Goal: Task Accomplishment & Management: Manage account settings

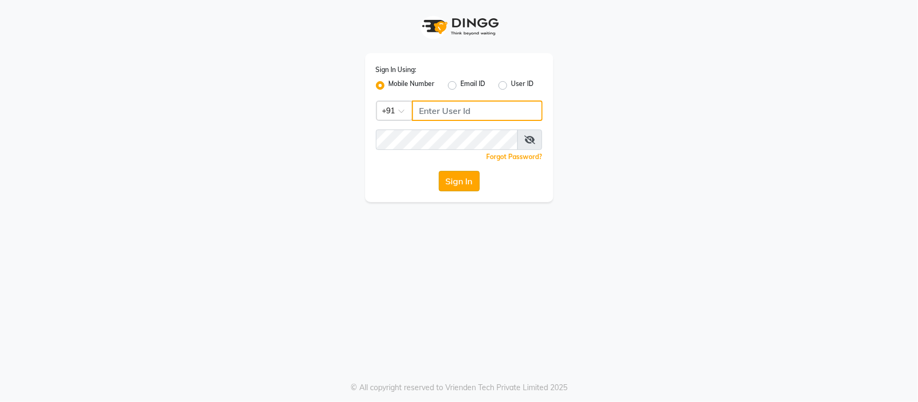
type input "9136660660"
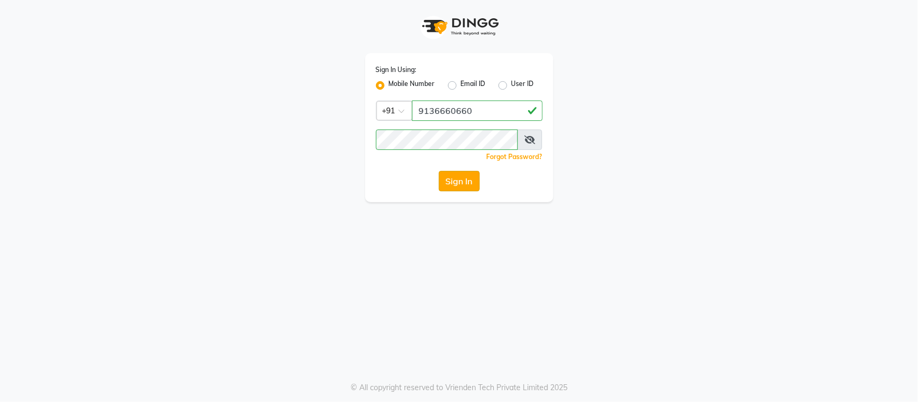
click at [455, 179] on button "Sign In" at bounding box center [459, 181] width 41 height 20
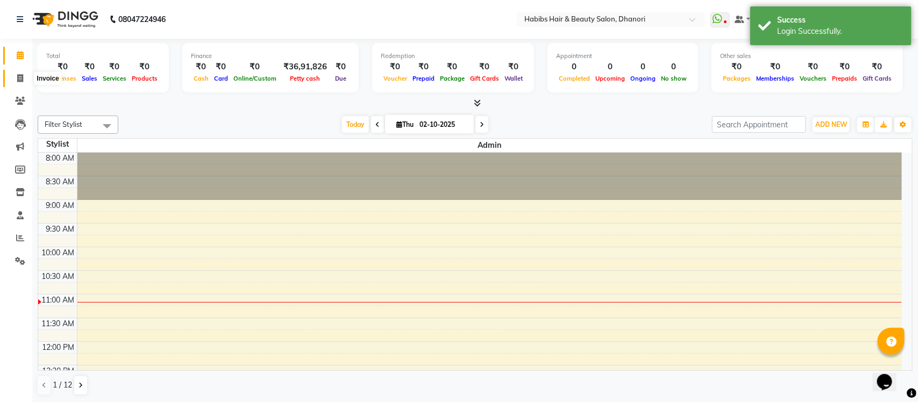
click at [22, 81] on icon at bounding box center [20, 78] width 6 height 8
select select "4967"
select select "service"
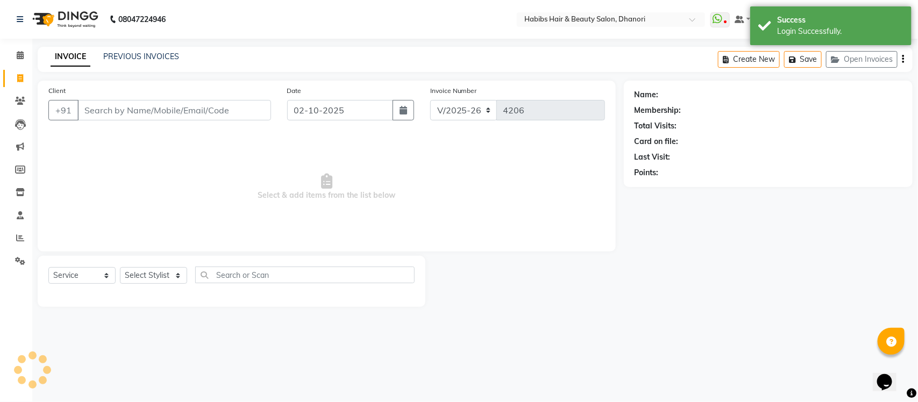
click at [157, 116] on input "Client" at bounding box center [174, 110] width 194 height 20
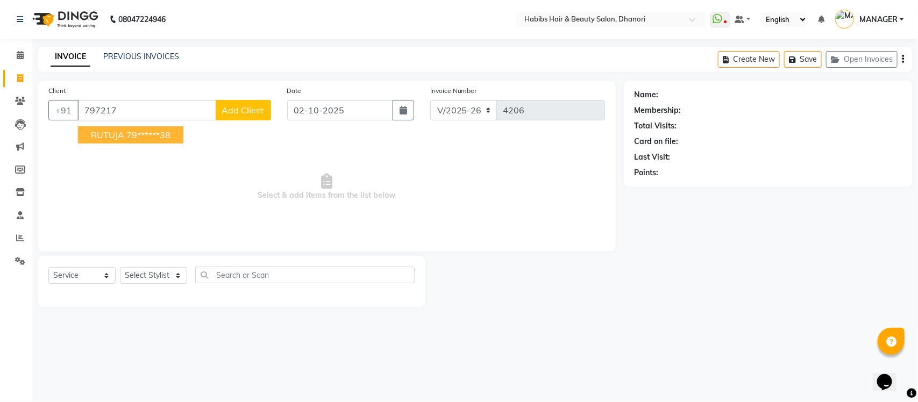
click at [160, 134] on ngb-highlight "79******38" at bounding box center [148, 135] width 44 height 11
type input "79******38"
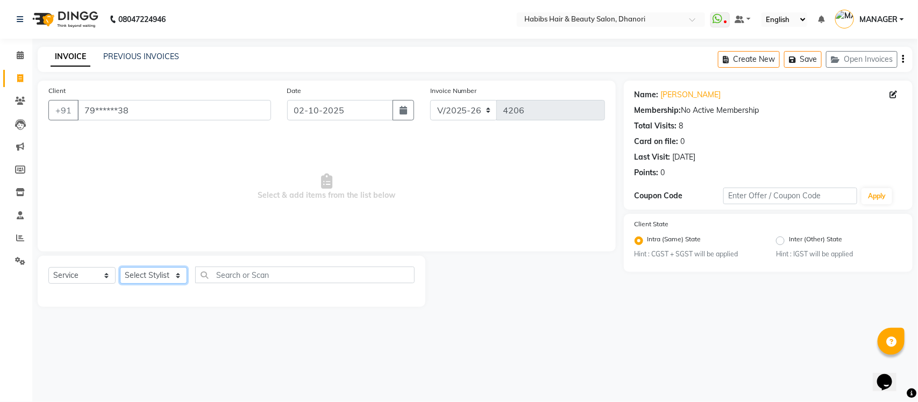
click at [138, 276] on select "Select Stylist Admin [PERSON_NAME] [PERSON_NAME] MANAGER [PERSON_NAME] [PERSON_…" at bounding box center [153, 275] width 67 height 17
select select "86440"
click at [120, 267] on select "Select Stylist Admin [PERSON_NAME] [PERSON_NAME] MANAGER [PERSON_NAME] [PERSON_…" at bounding box center [153, 275] width 67 height 17
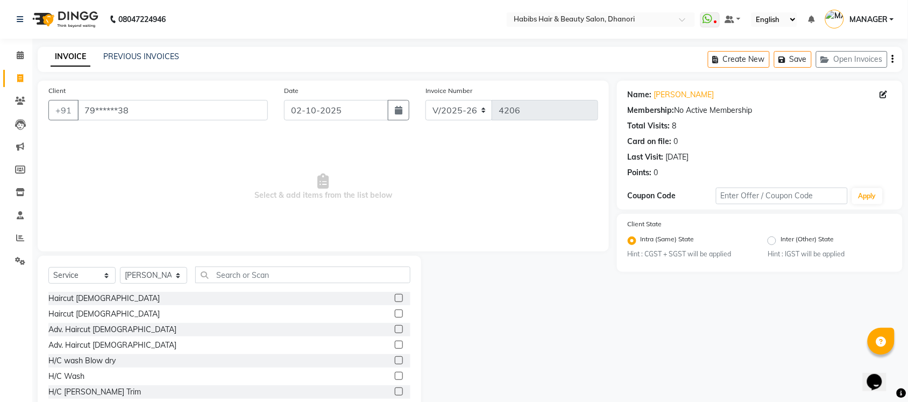
click at [395, 311] on label at bounding box center [399, 314] width 8 height 8
click at [395, 311] on input "checkbox" at bounding box center [398, 314] width 7 height 7
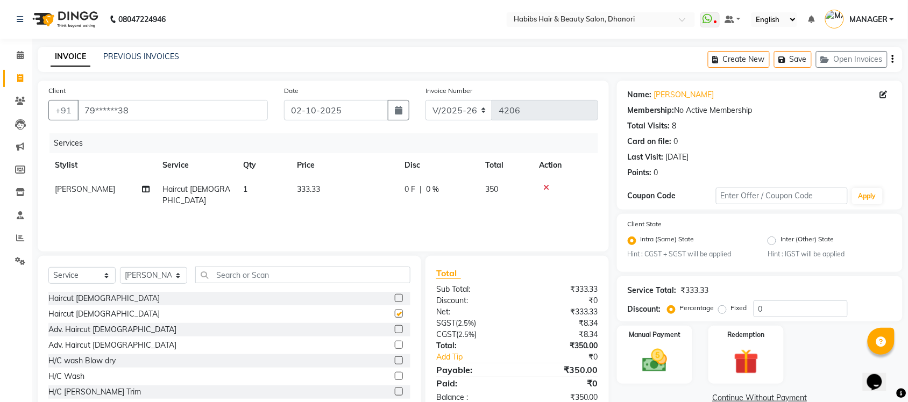
checkbox input "false"
click at [258, 192] on td "1" at bounding box center [264, 196] width 54 height 36
select select "86440"
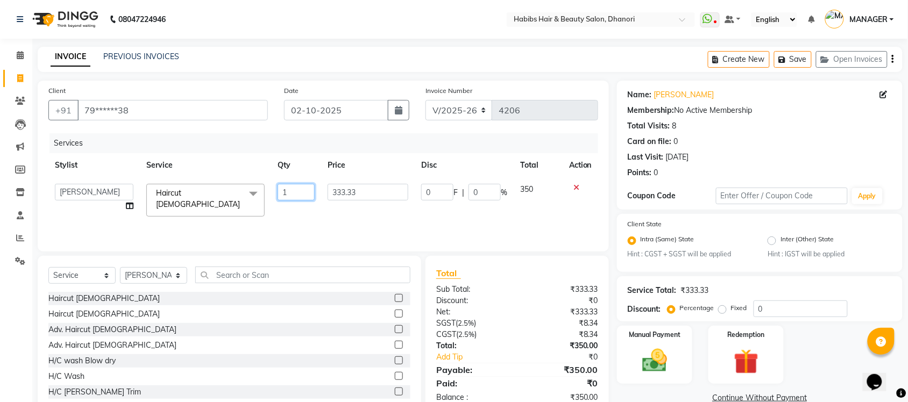
click at [300, 191] on input "1" at bounding box center [296, 192] width 37 height 17
type input "2"
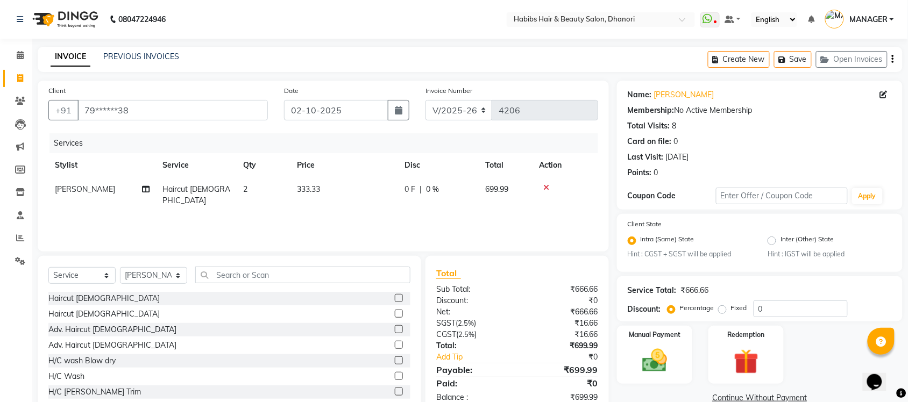
click at [364, 225] on div "Services Stylist Service Qty Price Disc Total Action [PERSON_NAME] Haircut [DEM…" at bounding box center [323, 187] width 550 height 108
click at [778, 310] on input "0" at bounding box center [801, 309] width 94 height 17
type input "2"
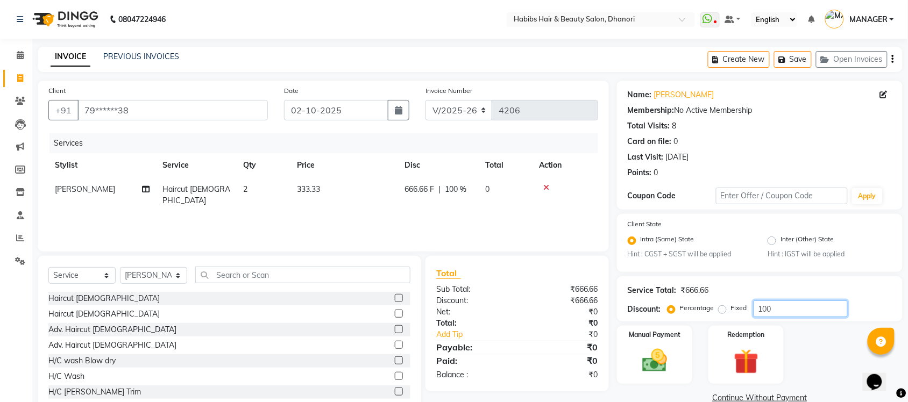
click at [772, 306] on input "100" at bounding box center [801, 309] width 94 height 17
type input "100"
click at [755, 283] on div "Service Total: ₹666.66 Discount: Percentage Fixed 100" at bounding box center [760, 299] width 264 height 37
click at [731, 307] on label "Fixed" at bounding box center [739, 308] width 16 height 10
click at [722, 307] on input "Fixed" at bounding box center [725, 308] width 8 height 8
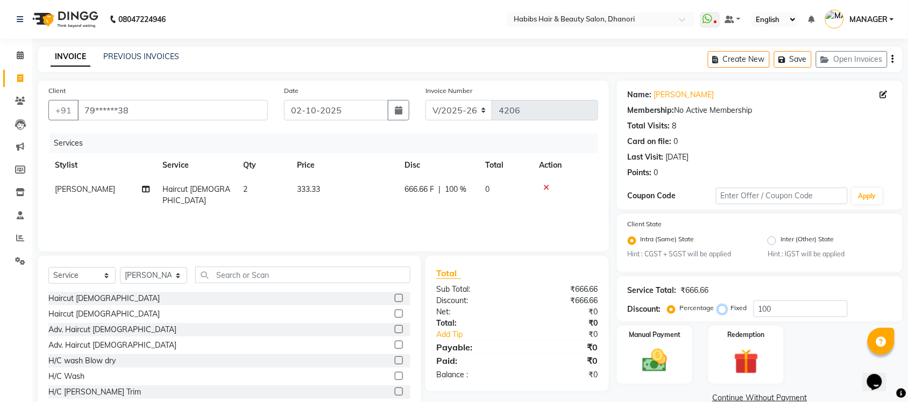
radio input "true"
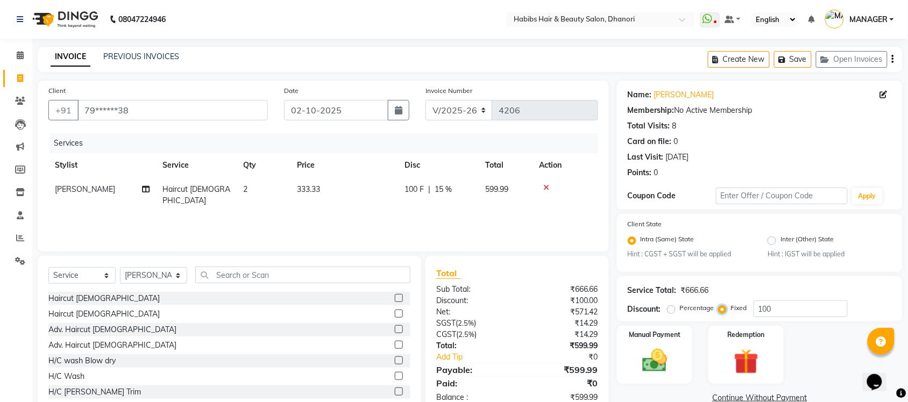
scroll to position [27, 0]
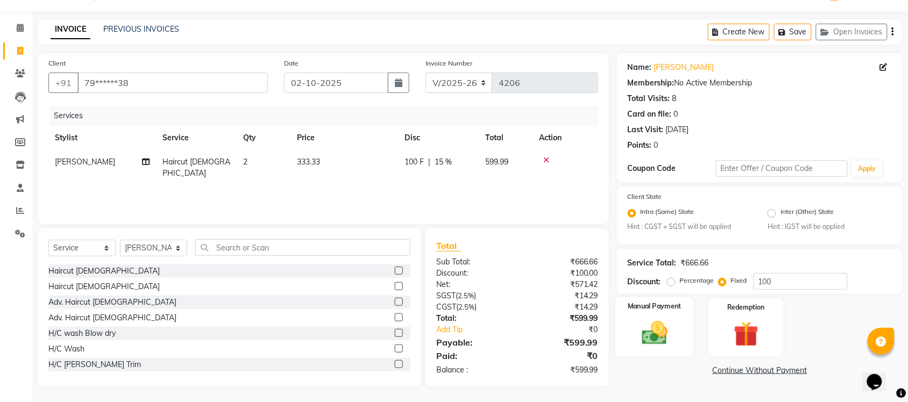
click at [664, 324] on img at bounding box center [655, 334] width 42 height 30
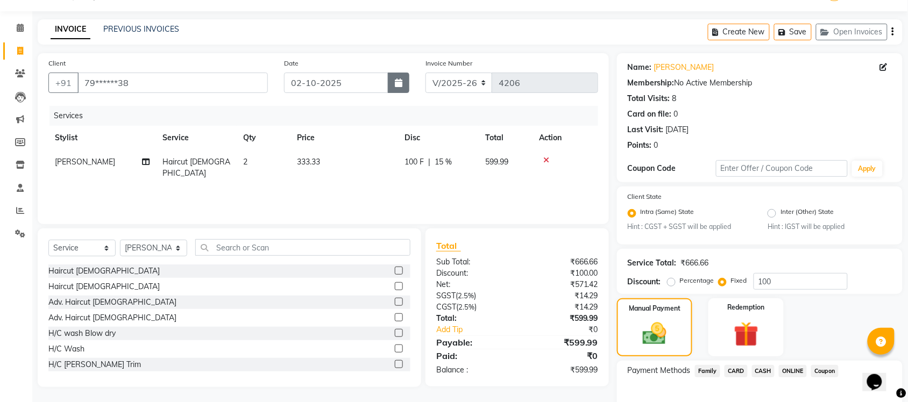
click at [393, 87] on button "button" at bounding box center [399, 83] width 22 height 20
select select "10"
select select "2025"
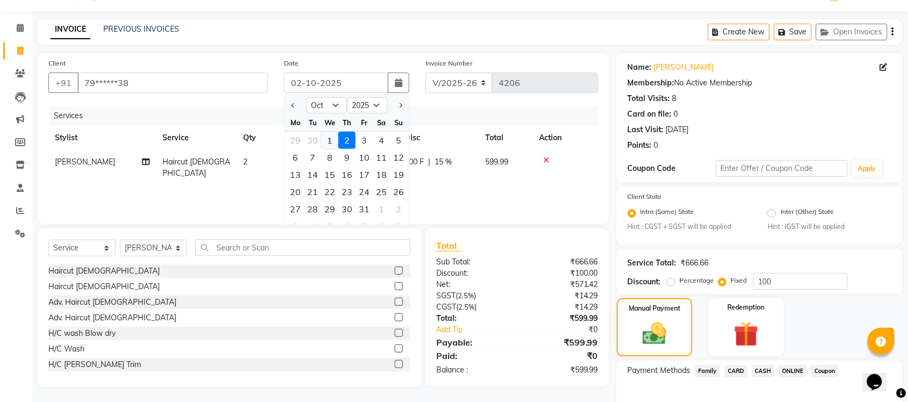
click at [335, 134] on div "1" at bounding box center [329, 140] width 17 height 17
type input "01-10-2025"
radio input "true"
type input "0"
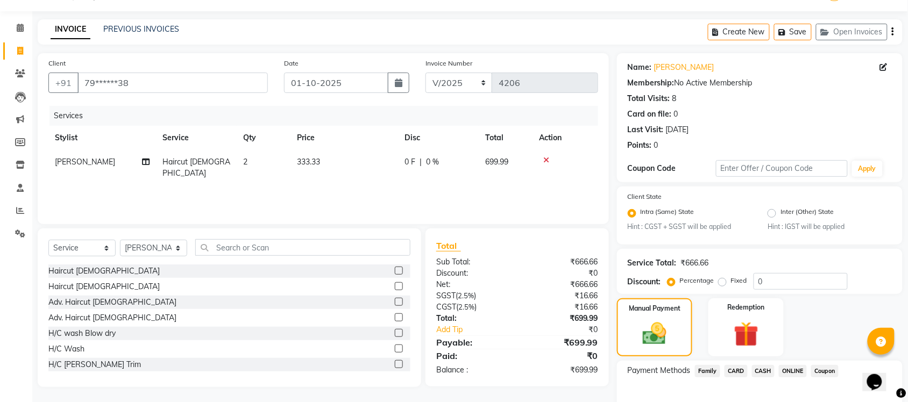
click at [727, 281] on div "Fixed" at bounding box center [734, 280] width 26 height 13
click at [731, 281] on label "Fixed" at bounding box center [739, 281] width 16 height 10
click at [722, 281] on input "Fixed" at bounding box center [725, 281] width 8 height 8
radio input "true"
click at [779, 281] on input "0" at bounding box center [801, 281] width 94 height 17
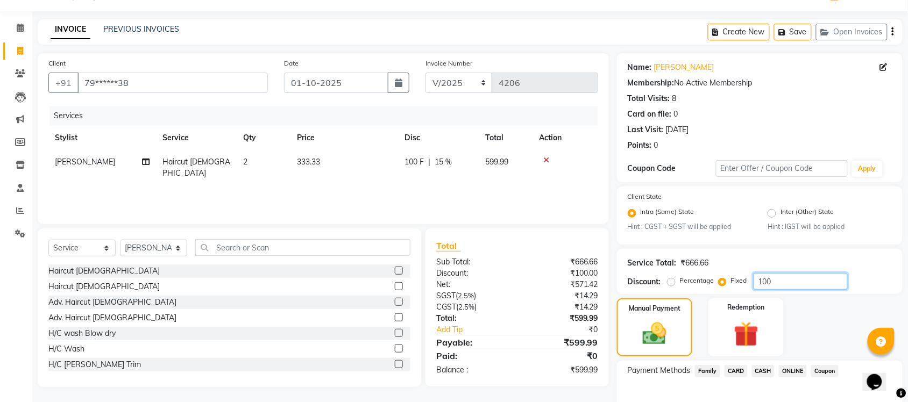
type input "100"
click at [791, 369] on span "ONLINE" at bounding box center [793, 371] width 28 height 12
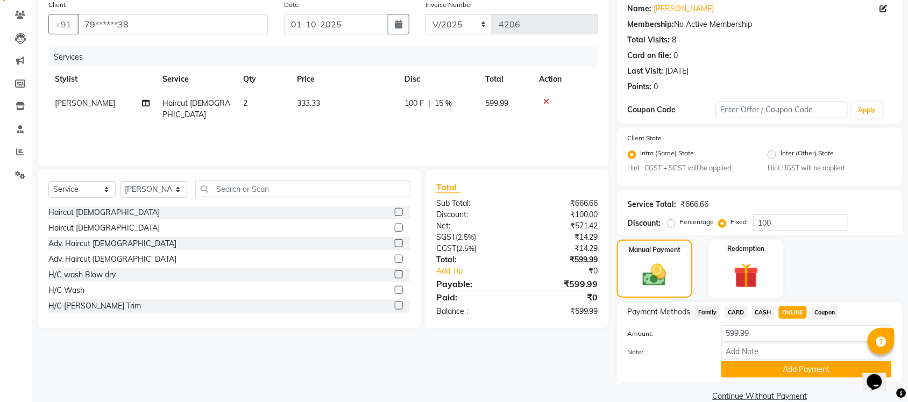
scroll to position [102, 0]
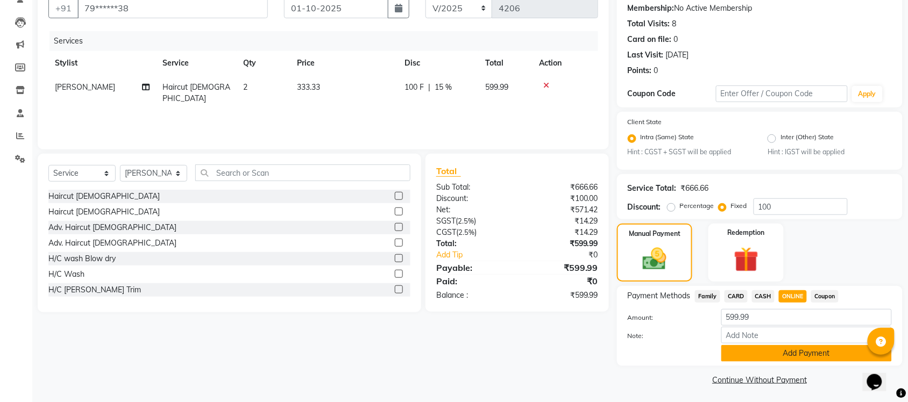
click at [790, 359] on button "Add Payment" at bounding box center [806, 353] width 171 height 17
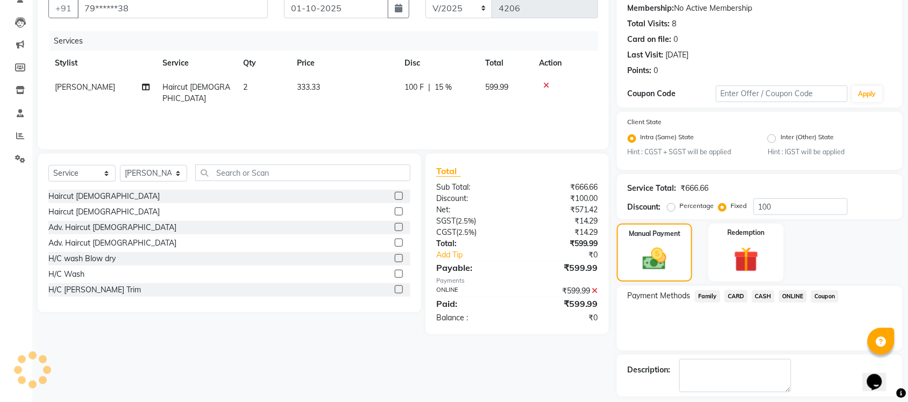
scroll to position [148, 0]
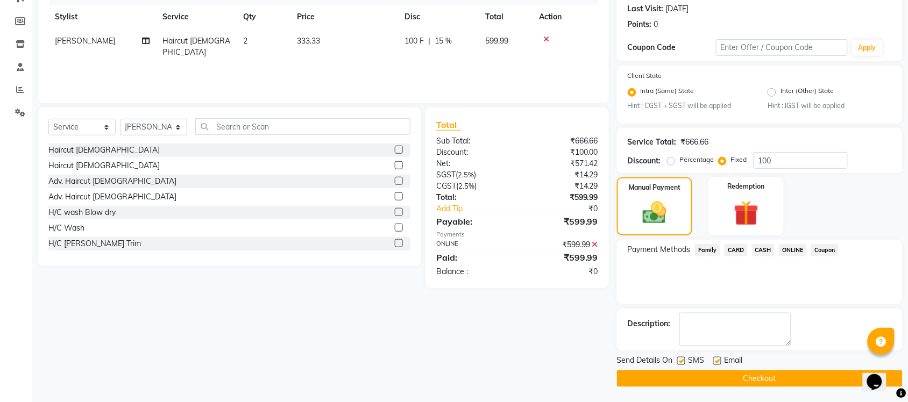
click at [787, 372] on button "Checkout" at bounding box center [760, 379] width 286 height 17
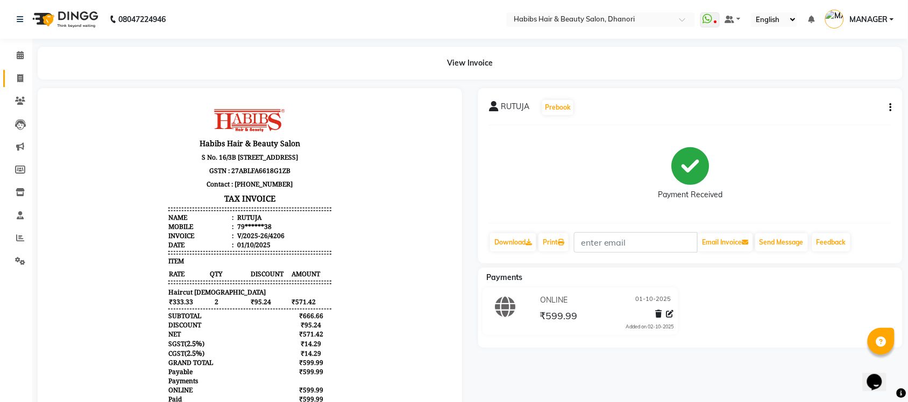
click at [22, 86] on link "Invoice" at bounding box center [16, 79] width 26 height 18
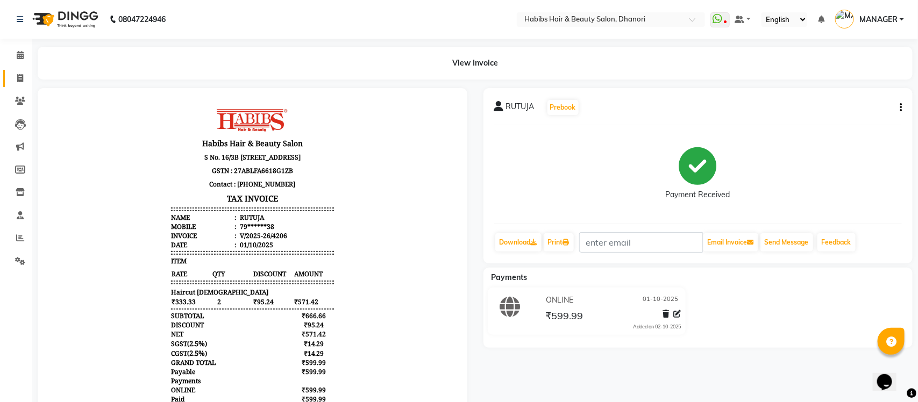
select select "4967"
select select "service"
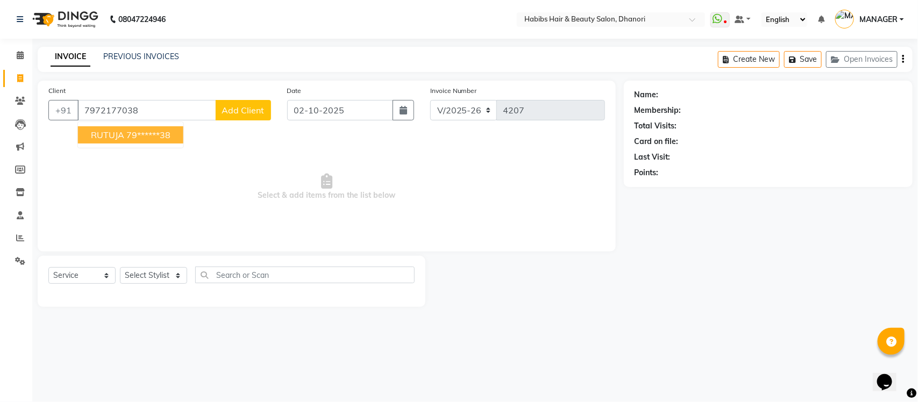
type input "7972177038"
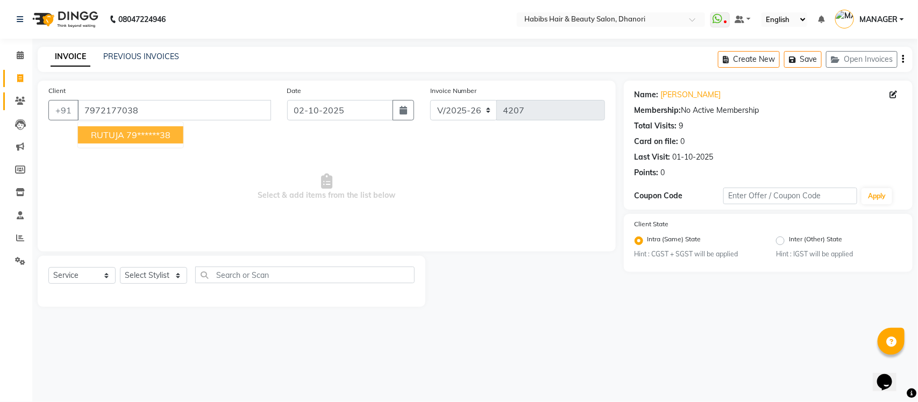
click at [12, 109] on link "Clients" at bounding box center [16, 102] width 26 height 18
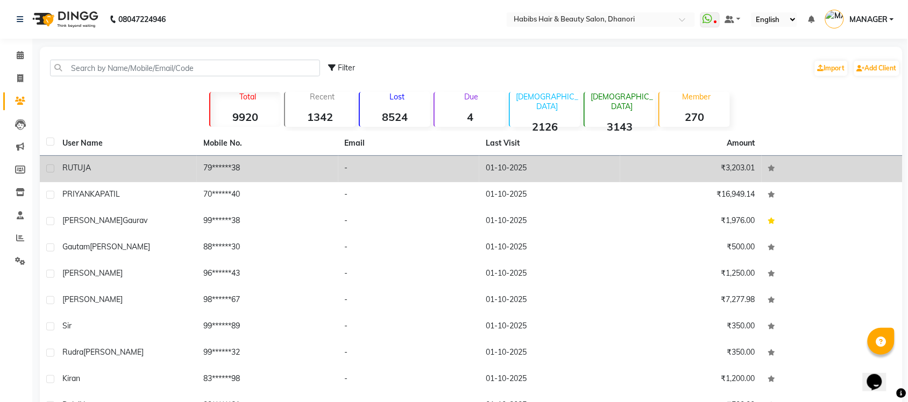
click at [106, 179] on td "RUTUJA" at bounding box center [126, 169] width 141 height 26
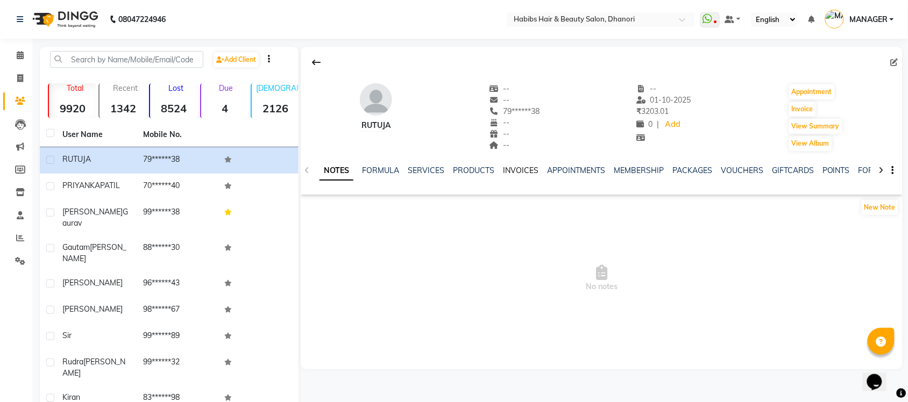
click at [520, 167] on link "INVOICES" at bounding box center [521, 171] width 36 height 10
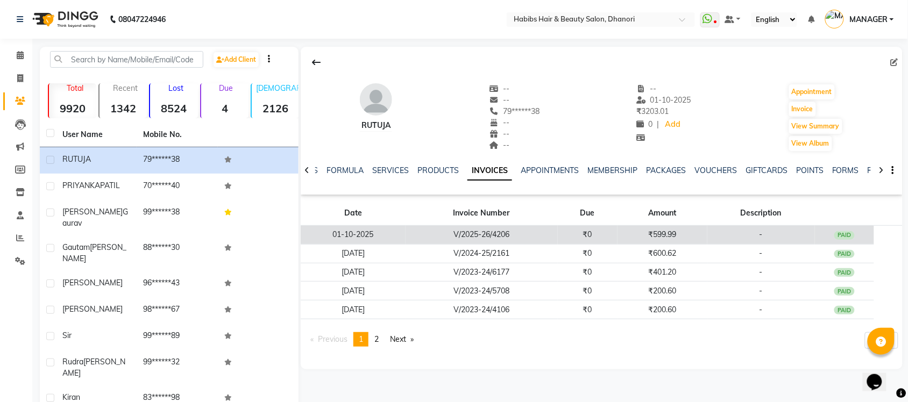
click at [584, 229] on td "₹0" at bounding box center [588, 235] width 60 height 19
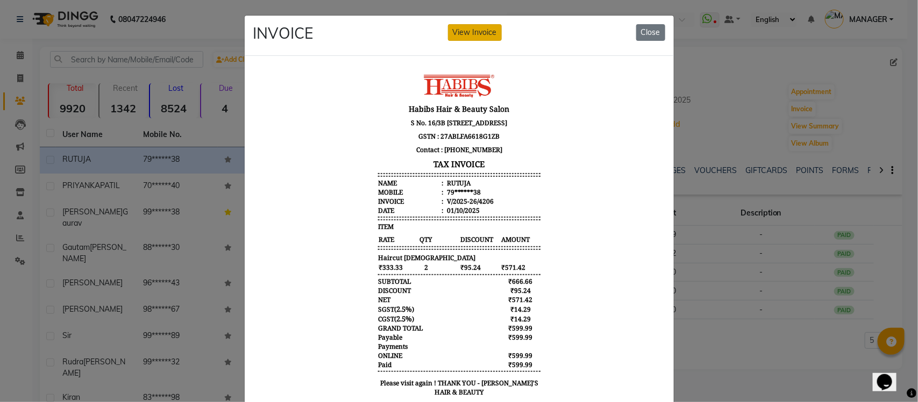
click at [480, 31] on button "View Invoice" at bounding box center [475, 32] width 54 height 17
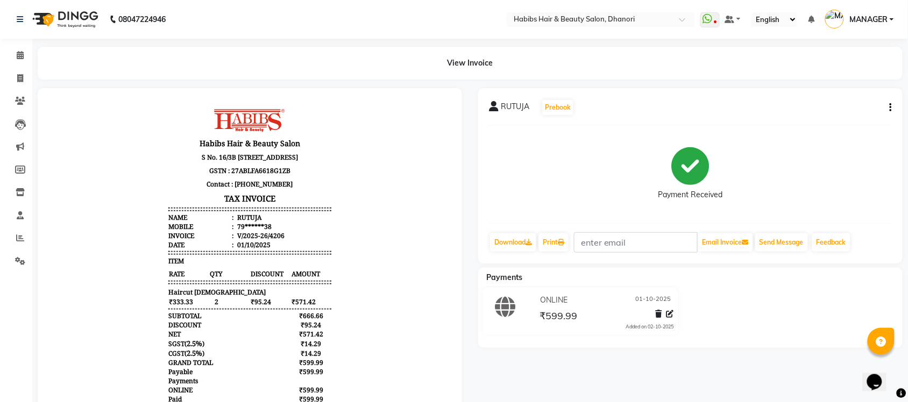
click at [896, 103] on div "[PERSON_NAME] Prebook Payment Received Download Print Email Invoice Send Messag…" at bounding box center [690, 175] width 424 height 175
drag, startPoint x: 894, startPoint y: 105, endPoint x: 884, endPoint y: 112, distance: 12.4
click at [884, 112] on div "[PERSON_NAME] Prebook Payment Received Download Print Email Invoice Send Messag…" at bounding box center [690, 175] width 424 height 175
click at [889, 111] on button "button" at bounding box center [888, 107] width 6 height 11
click at [819, 120] on div "Edit Invoice" at bounding box center [837, 121] width 74 height 13
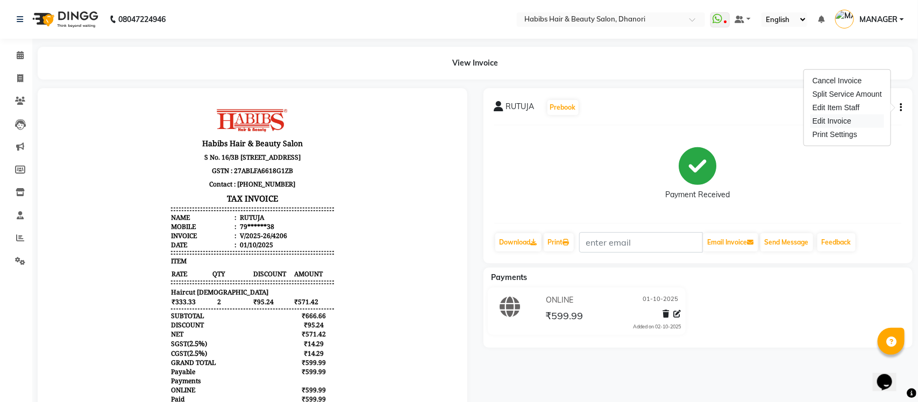
select select "service"
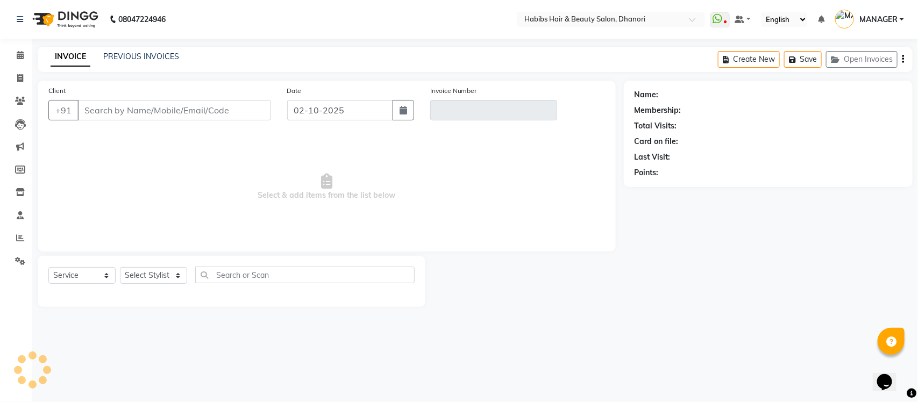
type input "79******38"
type input "V/2025-26/4206"
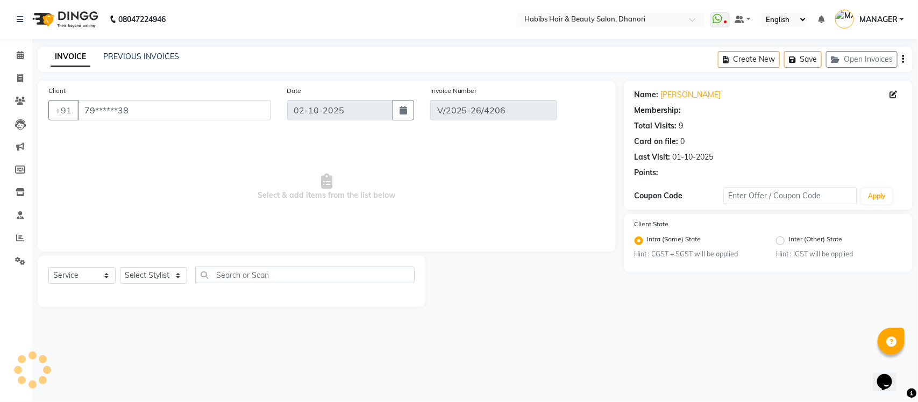
type input "01-10-2025"
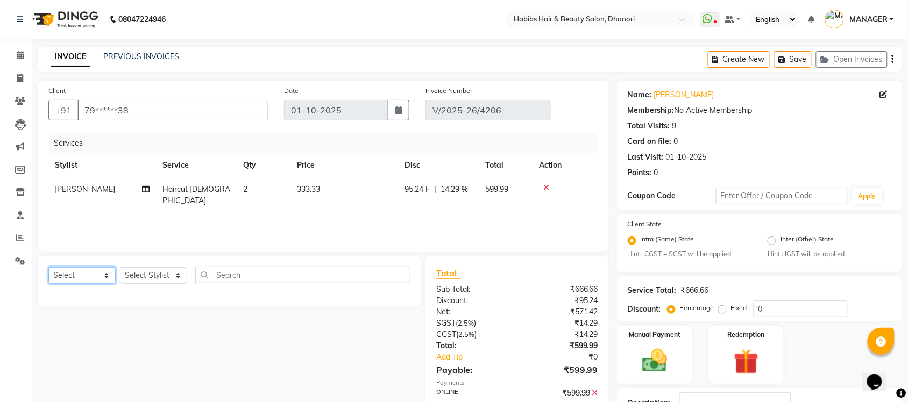
click at [79, 272] on select "Select Service Product Membership Package Voucher Prepaid Gift Card" at bounding box center [81, 275] width 67 height 17
select select "service"
click at [48, 267] on select "Select Service Product Membership Package Voucher Prepaid Gift Card" at bounding box center [81, 275] width 67 height 17
click at [173, 275] on select "Select Stylist Admin [PERSON_NAME] [PERSON_NAME] MANAGER [PERSON_NAME] [PERSON_…" at bounding box center [153, 275] width 67 height 17
select select "41588"
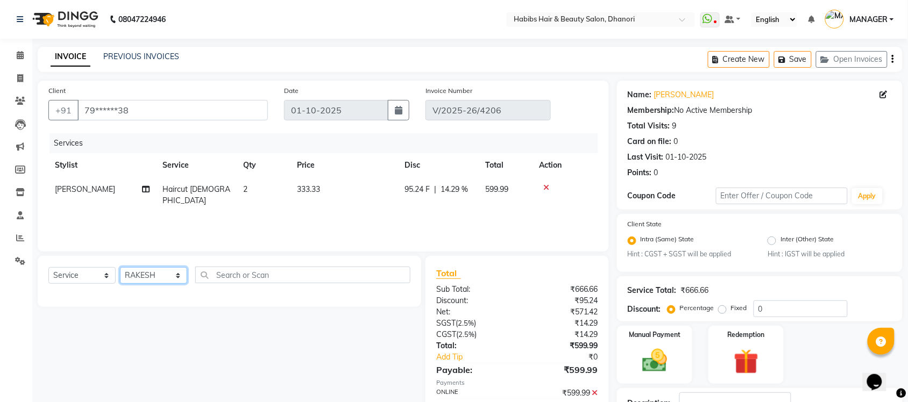
click at [120, 267] on select "Select Stylist Admin [PERSON_NAME] [PERSON_NAME] MANAGER [PERSON_NAME] [PERSON_…" at bounding box center [153, 275] width 67 height 17
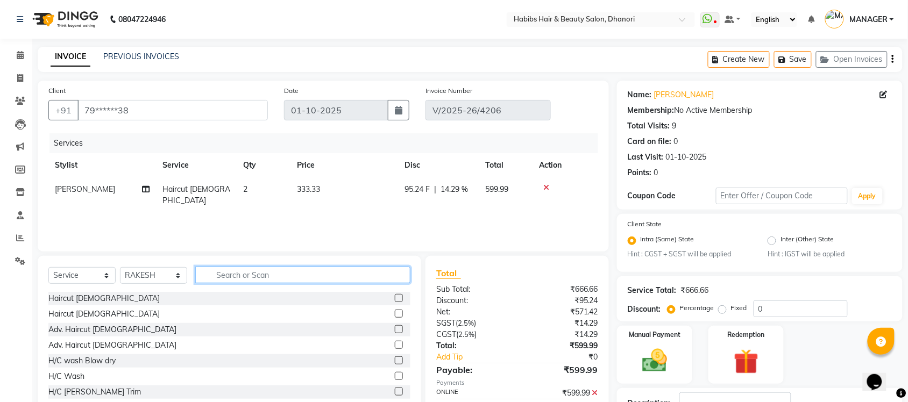
click at [257, 270] on input "text" at bounding box center [302, 275] width 215 height 17
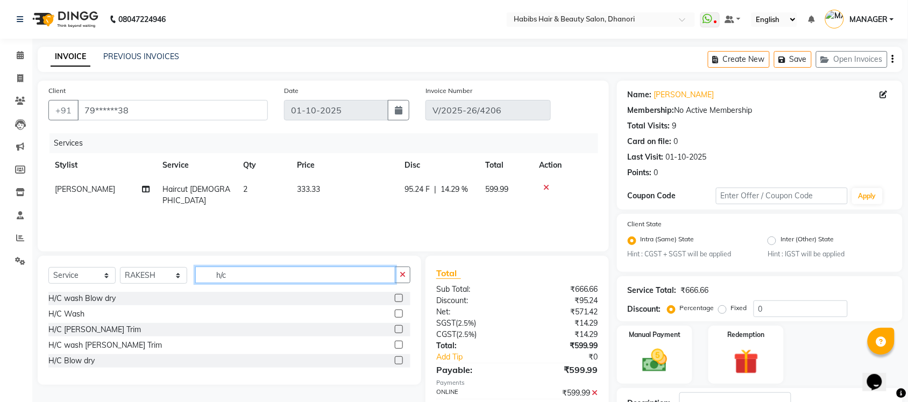
type input "h/c"
click at [401, 328] on label at bounding box center [399, 329] width 8 height 8
click at [401, 328] on input "checkbox" at bounding box center [398, 330] width 7 height 7
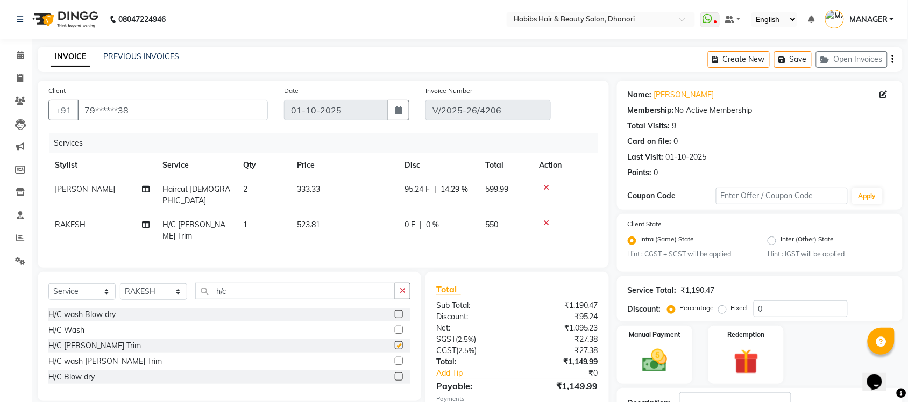
checkbox input "false"
click at [410, 219] on span "0 F" at bounding box center [410, 224] width 11 height 11
select select "41588"
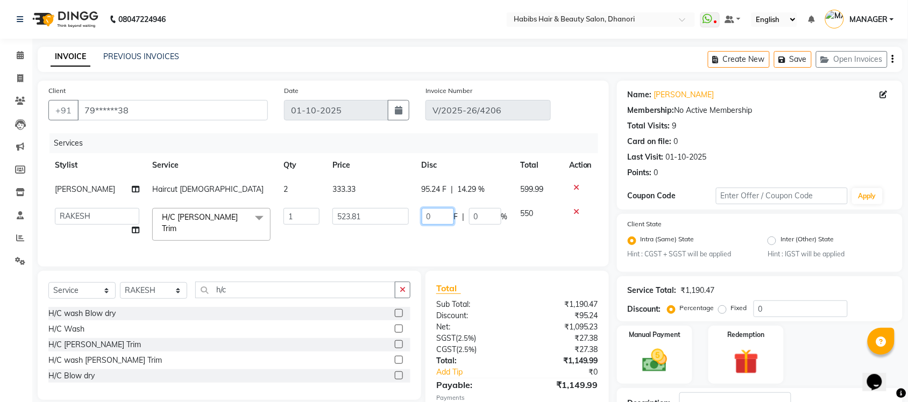
click at [437, 218] on input "0" at bounding box center [438, 216] width 32 height 17
type input "100"
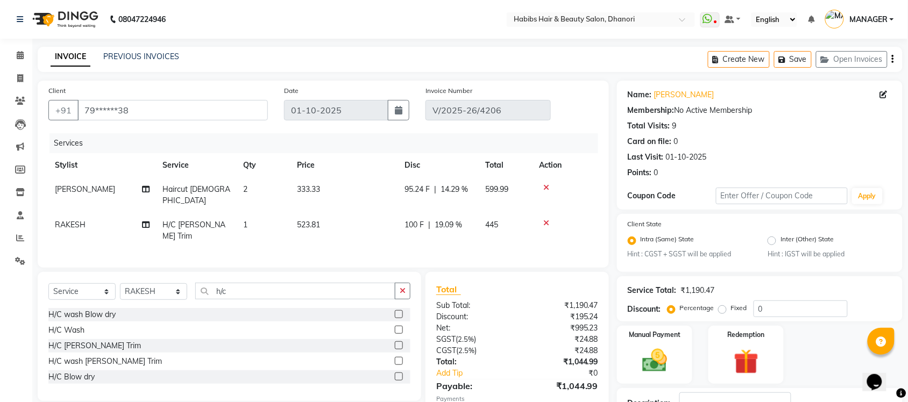
click at [441, 242] on div "Services Stylist Service Qty Price Disc Total Action [PERSON_NAME] Haircut [DEM…" at bounding box center [323, 195] width 550 height 124
click at [416, 219] on span "100 F" at bounding box center [414, 224] width 19 height 11
select select "41588"
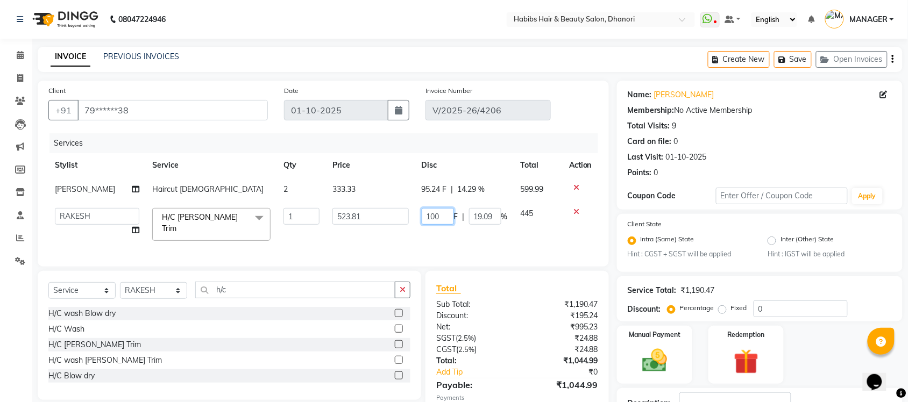
click at [444, 218] on input "100" at bounding box center [438, 216] width 32 height 17
type input "1"
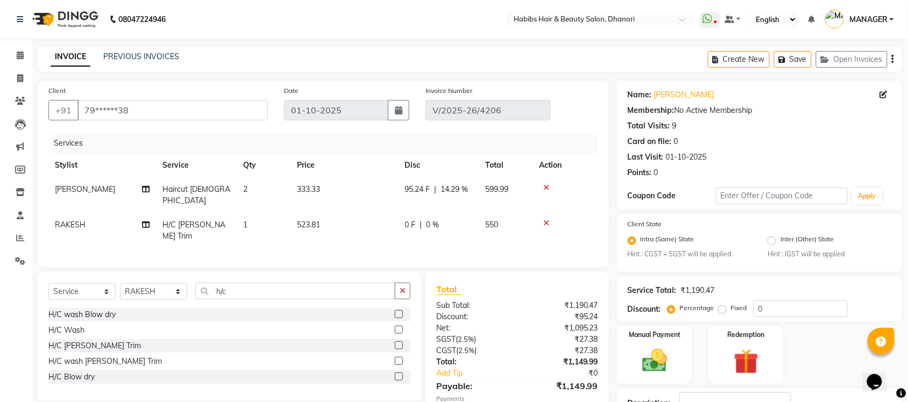
click at [460, 243] on div "Services Stylist Service Qty Price Disc Total Action [PERSON_NAME] Haircut [DEM…" at bounding box center [323, 195] width 550 height 124
click at [727, 307] on div "Fixed" at bounding box center [734, 308] width 26 height 13
click at [731, 309] on label "Fixed" at bounding box center [739, 308] width 16 height 10
click at [721, 309] on input "Fixed" at bounding box center [725, 308] width 8 height 8
radio input "true"
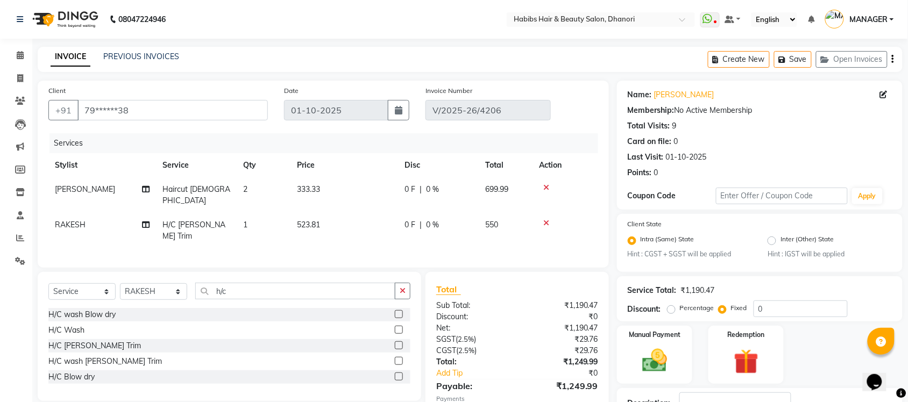
click at [409, 187] on span "0 F" at bounding box center [410, 189] width 11 height 11
select select "86440"
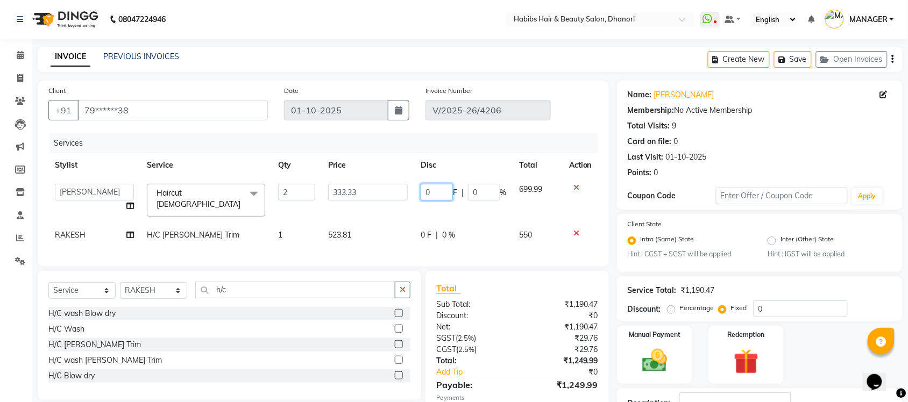
click at [450, 191] on input "0" at bounding box center [437, 192] width 32 height 17
type input "100"
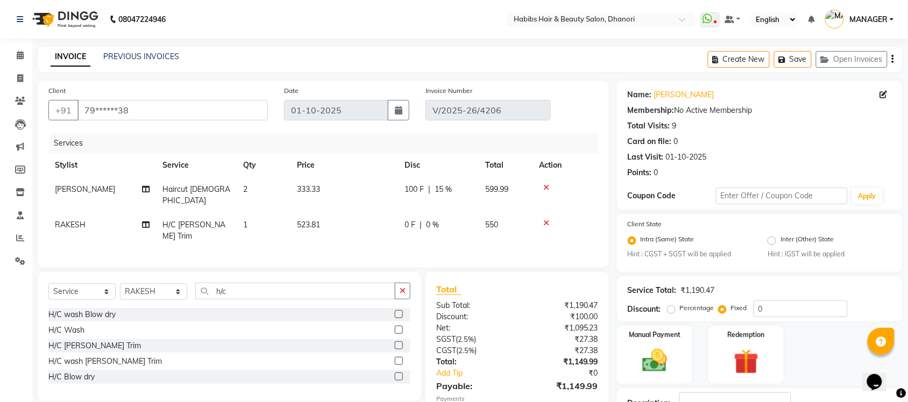
click at [423, 232] on div "Services Stylist Service Qty Price Disc Total Action [PERSON_NAME] Haircut [DEM…" at bounding box center [323, 195] width 550 height 124
click at [415, 219] on div "0 F | 0 %" at bounding box center [439, 224] width 68 height 11
select select "41588"
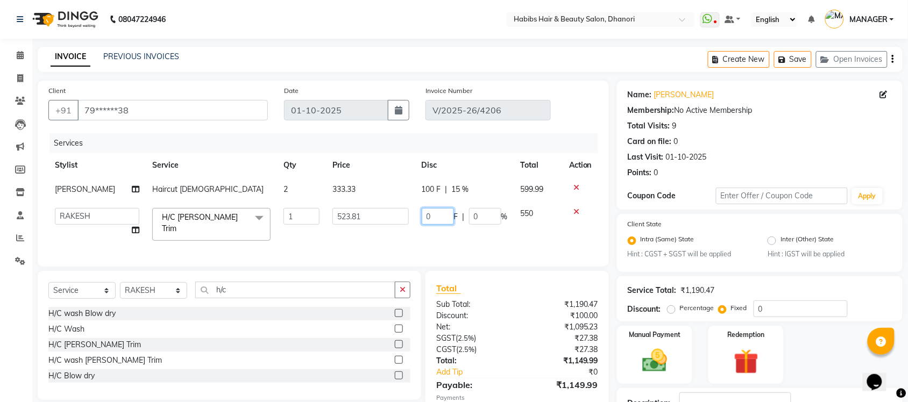
click at [433, 212] on input "0" at bounding box center [438, 216] width 32 height 17
type input "100"
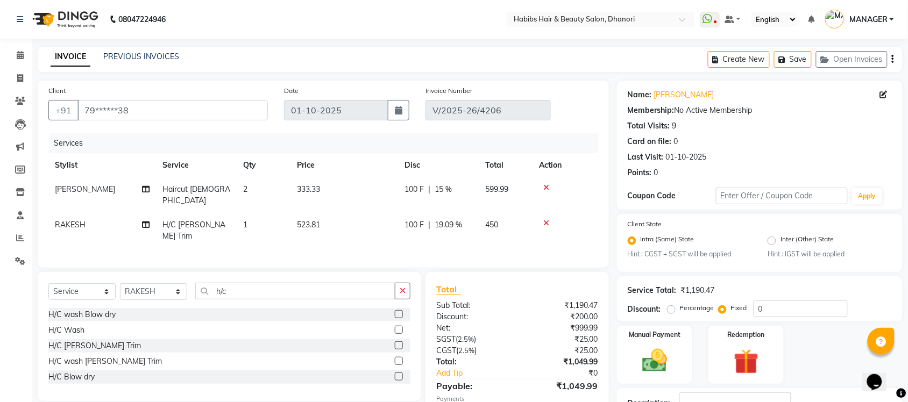
click at [426, 238] on div "Services Stylist Service Qty Price Disc Total Action [PERSON_NAME] Haircut [DEM…" at bounding box center [323, 195] width 550 height 124
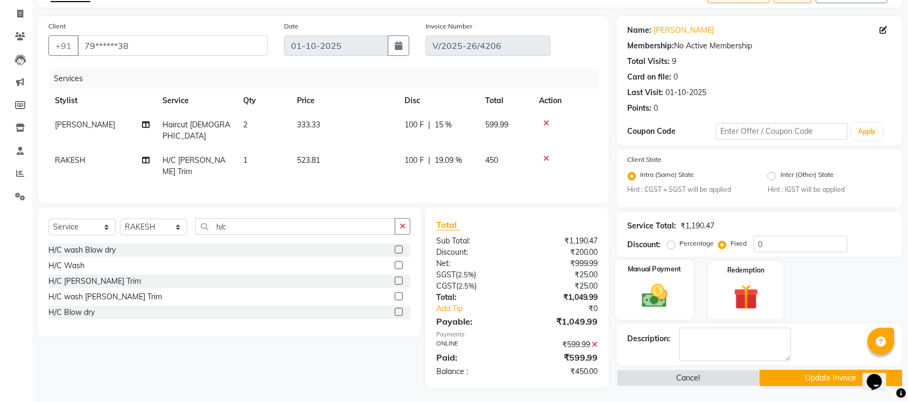
click at [678, 280] on div "Manual Payment" at bounding box center [654, 290] width 79 height 60
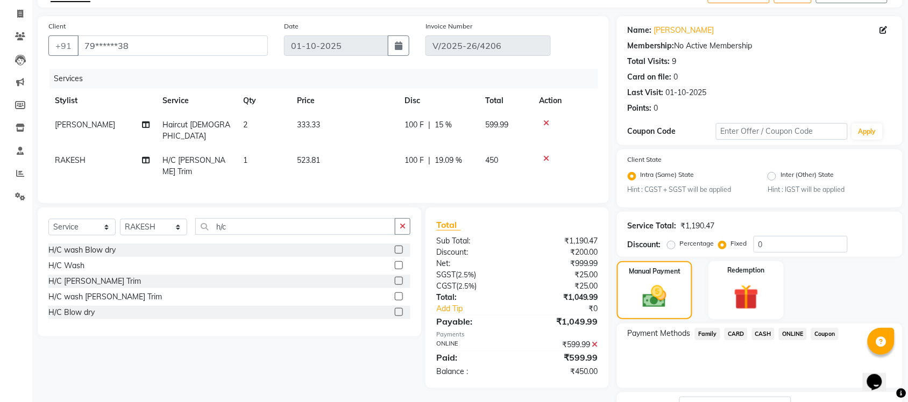
click at [786, 335] on span "ONLINE" at bounding box center [793, 334] width 28 height 12
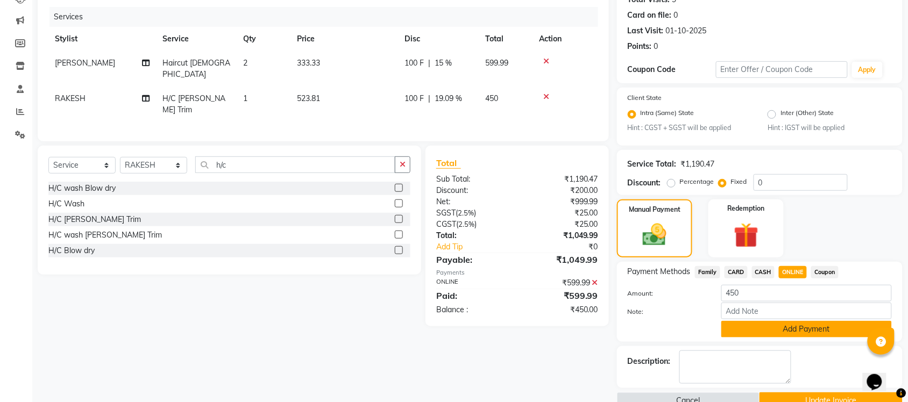
click at [786, 323] on button "Add Payment" at bounding box center [806, 329] width 171 height 17
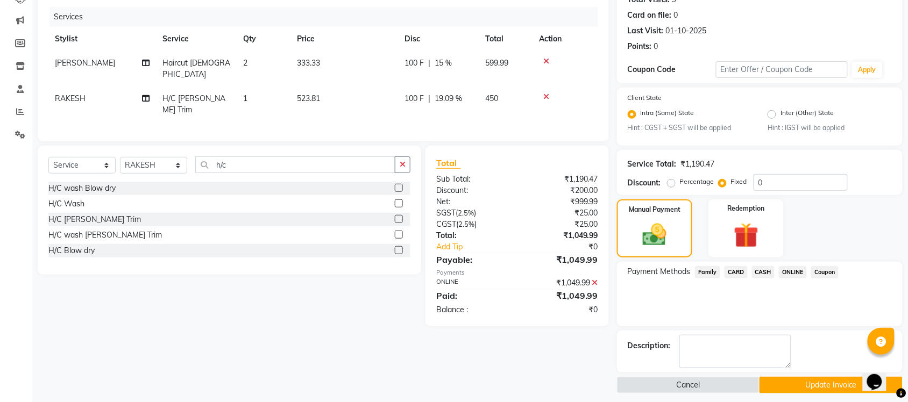
scroll to position [133, 0]
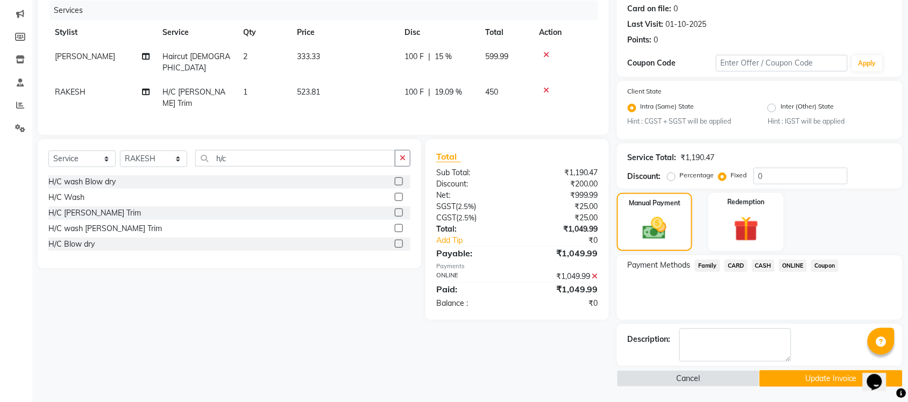
click at [788, 377] on button "Update Invoice" at bounding box center [831, 379] width 143 height 17
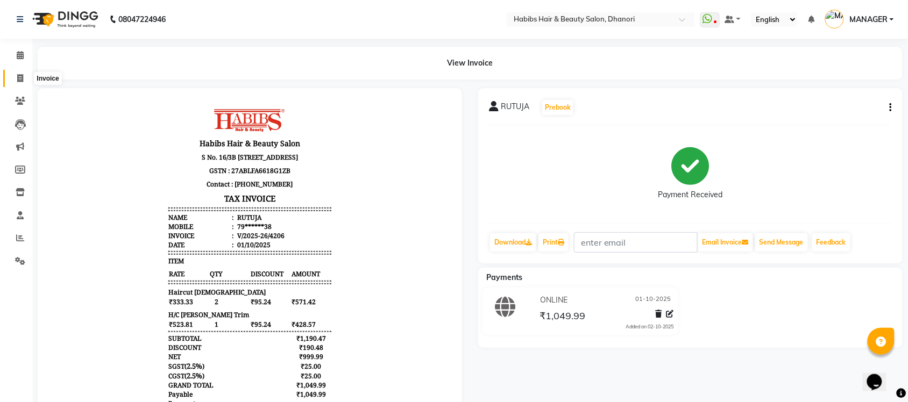
click at [15, 74] on span at bounding box center [20, 79] width 19 height 12
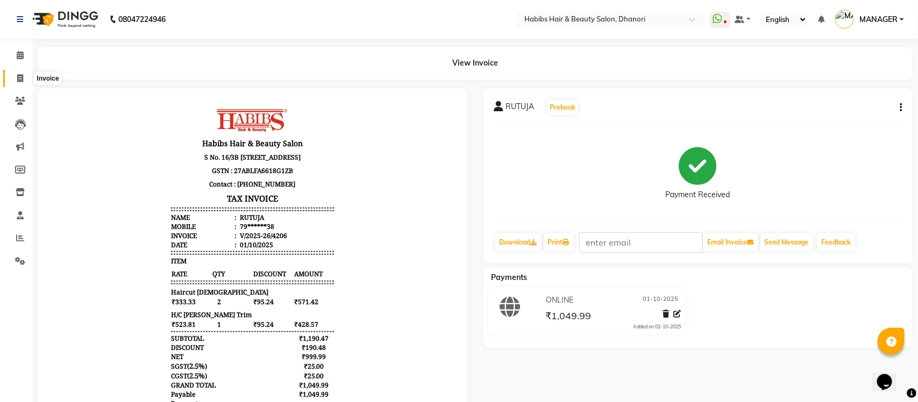
select select "4967"
select select "service"
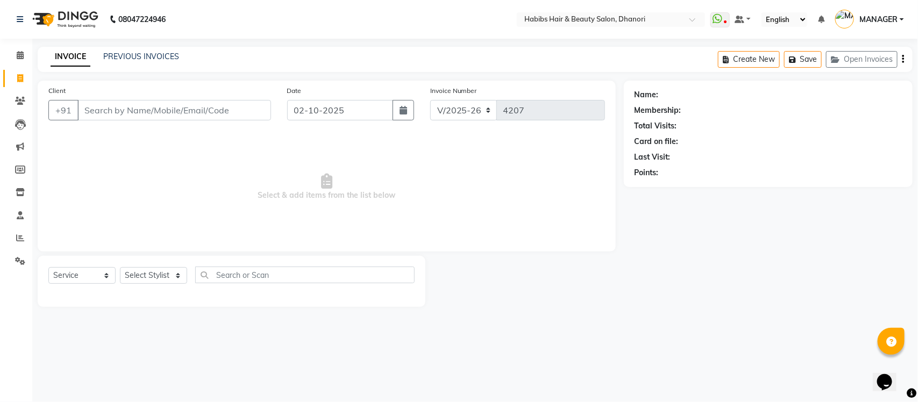
click at [131, 108] on input "Client" at bounding box center [174, 110] width 194 height 20
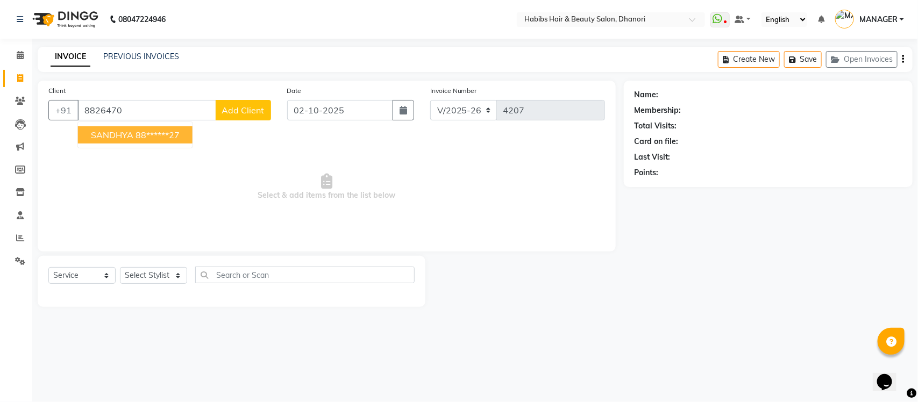
click at [132, 136] on span "SANDHYA" at bounding box center [112, 135] width 42 height 11
type input "88******27"
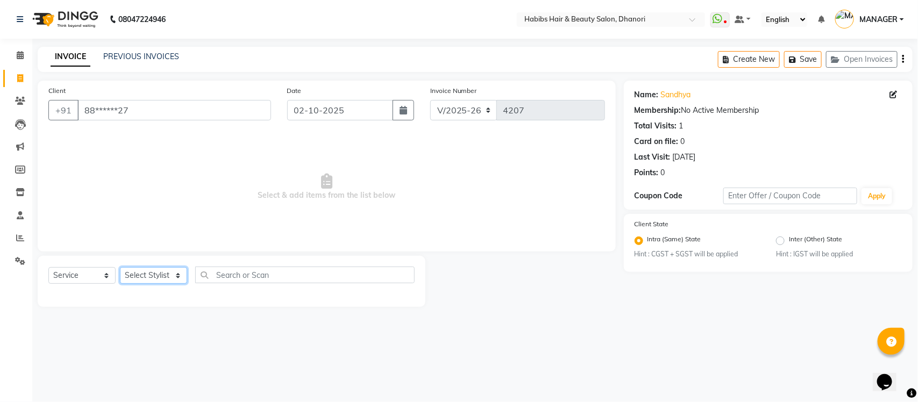
click at [167, 272] on select "Select Stylist Admin [PERSON_NAME] [PERSON_NAME] MANAGER [PERSON_NAME] [PERSON_…" at bounding box center [153, 275] width 67 height 17
select select "31280"
click at [120, 267] on select "Select Stylist Admin [PERSON_NAME] [PERSON_NAME] MANAGER [PERSON_NAME] [PERSON_…" at bounding box center [153, 275] width 67 height 17
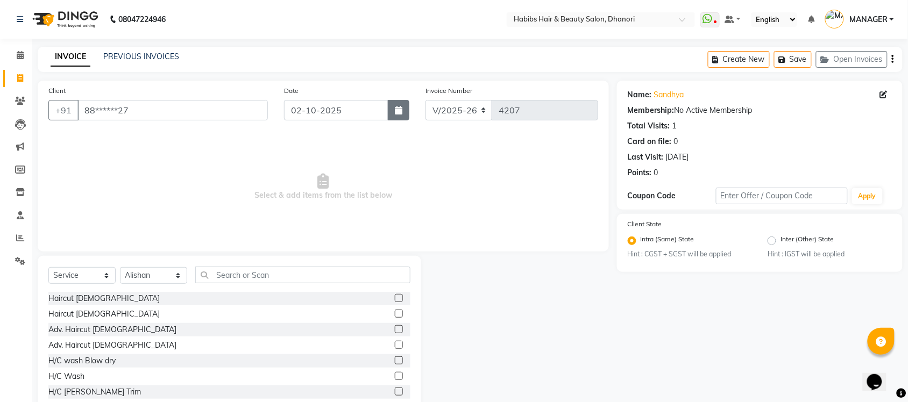
click at [391, 110] on button "button" at bounding box center [399, 110] width 22 height 20
select select "10"
select select "2025"
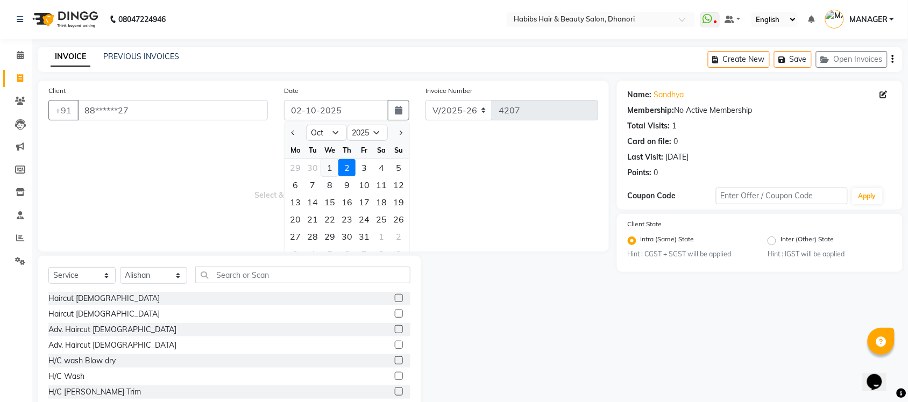
click at [334, 165] on div "1" at bounding box center [329, 167] width 17 height 17
type input "01-10-2025"
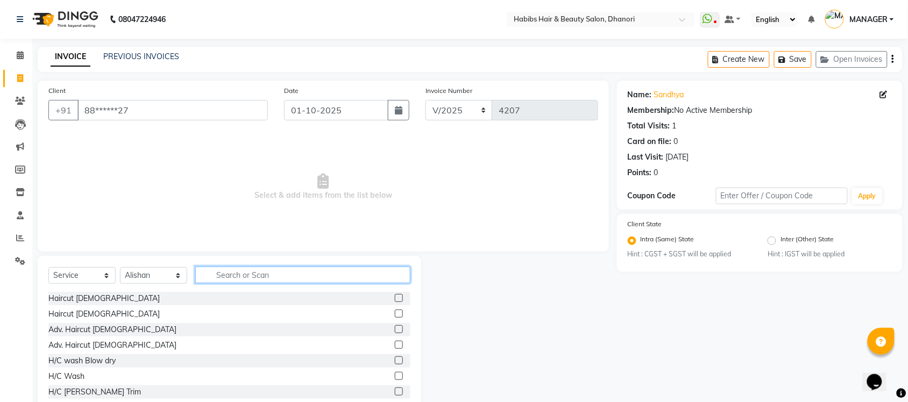
click at [307, 269] on input "text" at bounding box center [302, 275] width 215 height 17
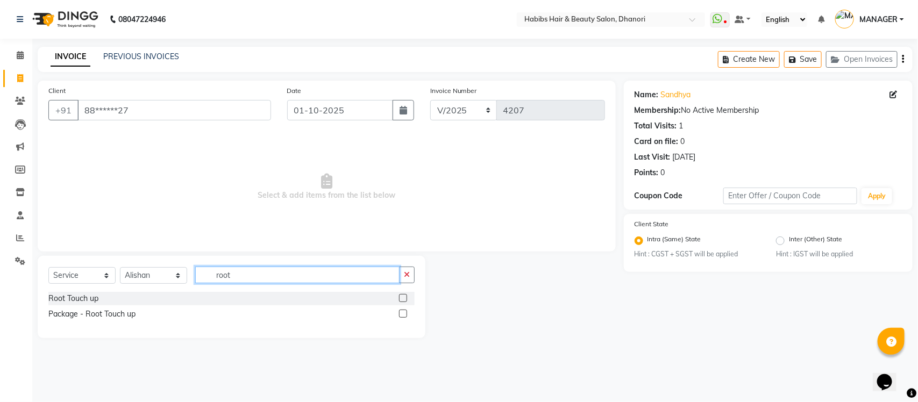
type input "root"
click at [402, 299] on label at bounding box center [403, 298] width 8 height 8
click at [402, 299] on input "checkbox" at bounding box center [402, 298] width 7 height 7
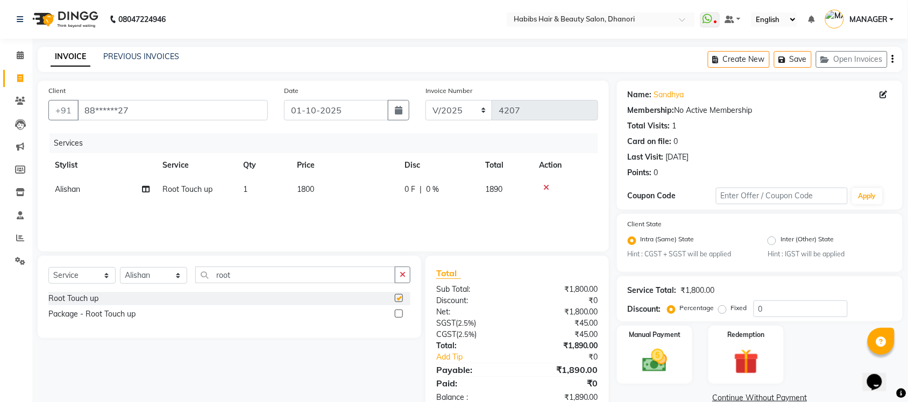
checkbox input "false"
click at [323, 187] on td "1800" at bounding box center [344, 190] width 108 height 24
select select "31280"
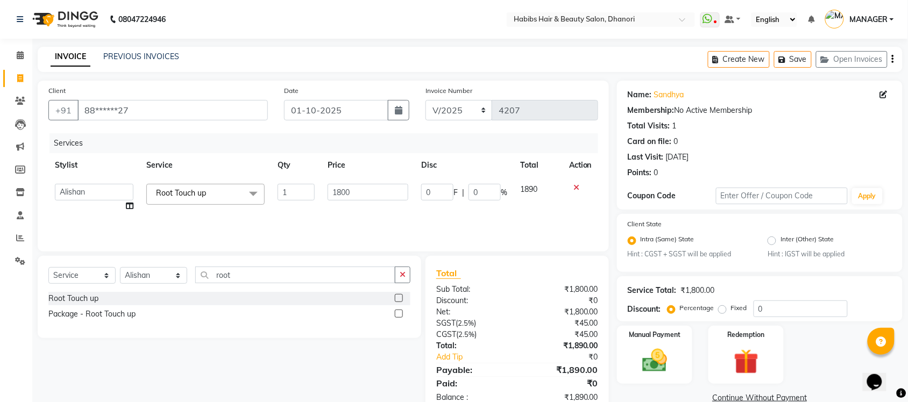
click at [323, 187] on td "1800" at bounding box center [368, 198] width 94 height 41
click at [332, 189] on input "1800" at bounding box center [368, 192] width 81 height 17
type input "2095.23"
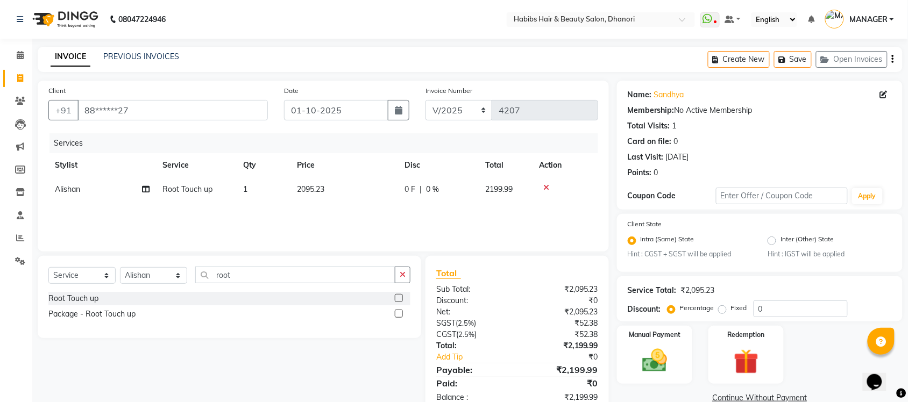
click at [366, 212] on div "Services Stylist Service Qty Price Disc Total Action Alishan Root Touch up 1 20…" at bounding box center [323, 187] width 550 height 108
click at [405, 272] on icon "button" at bounding box center [403, 275] width 6 height 8
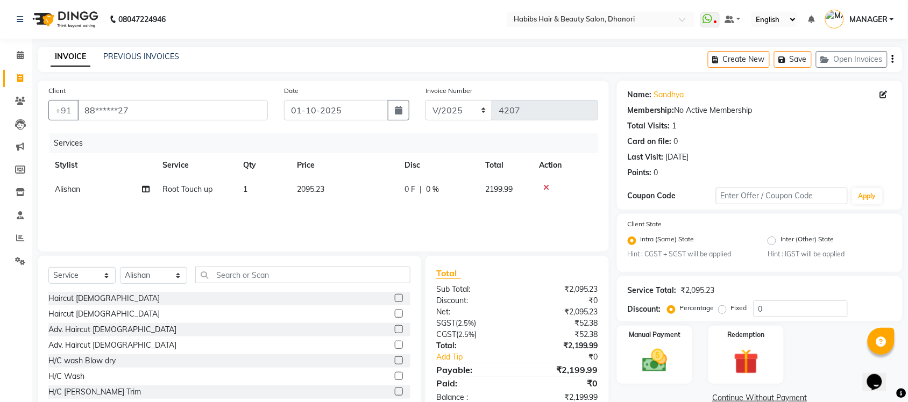
click at [395, 314] on label at bounding box center [399, 314] width 8 height 8
click at [395, 314] on input "checkbox" at bounding box center [398, 314] width 7 height 7
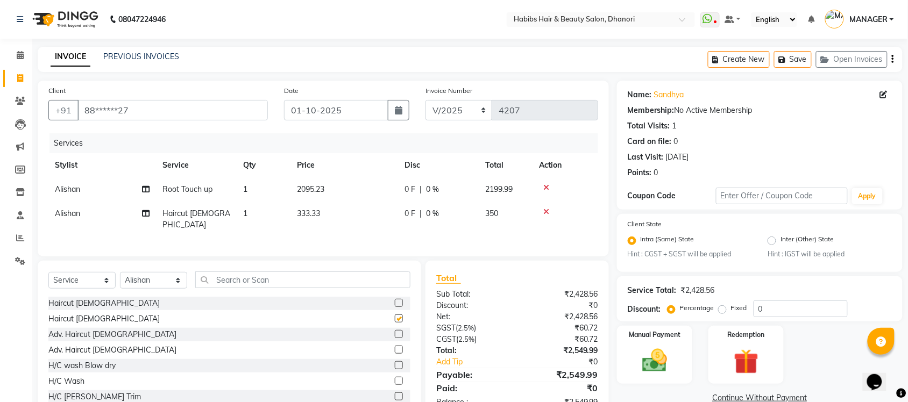
checkbox input "false"
click at [313, 187] on span "2095.23" at bounding box center [310, 190] width 27 height 10
select select "31280"
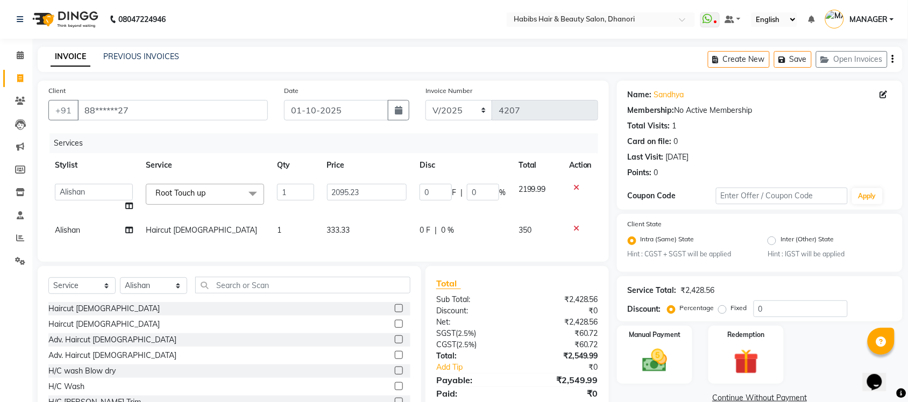
click at [313, 187] on input "1" at bounding box center [295, 192] width 37 height 17
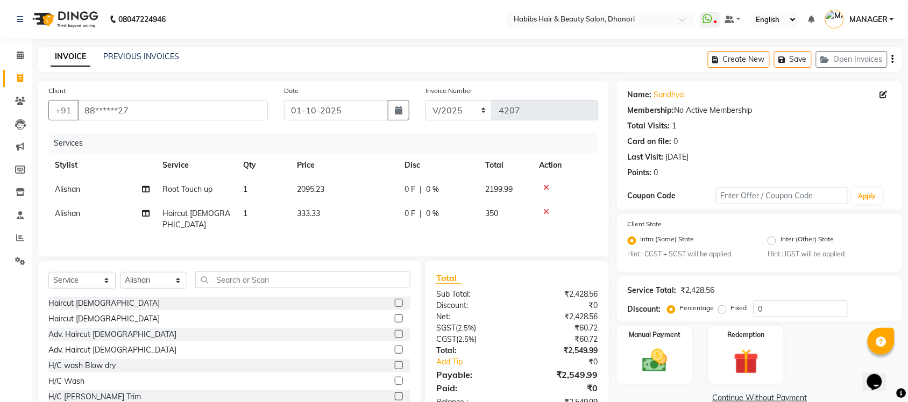
click at [357, 187] on td "2095.23" at bounding box center [344, 190] width 108 height 24
select select "31280"
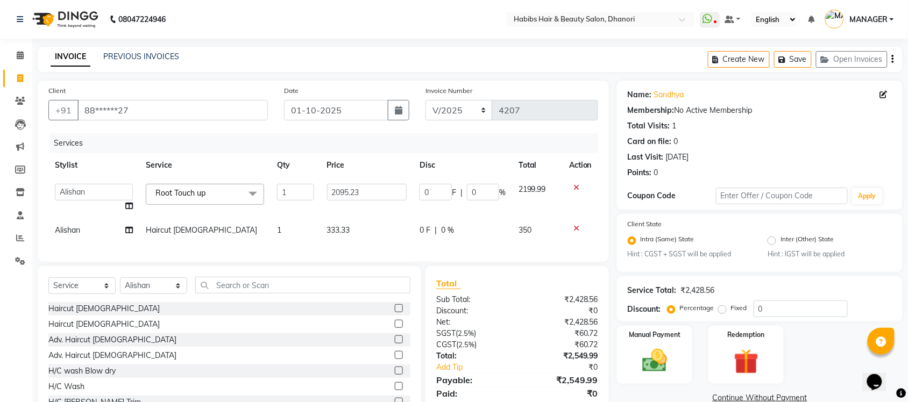
click at [573, 184] on icon at bounding box center [576, 188] width 6 height 8
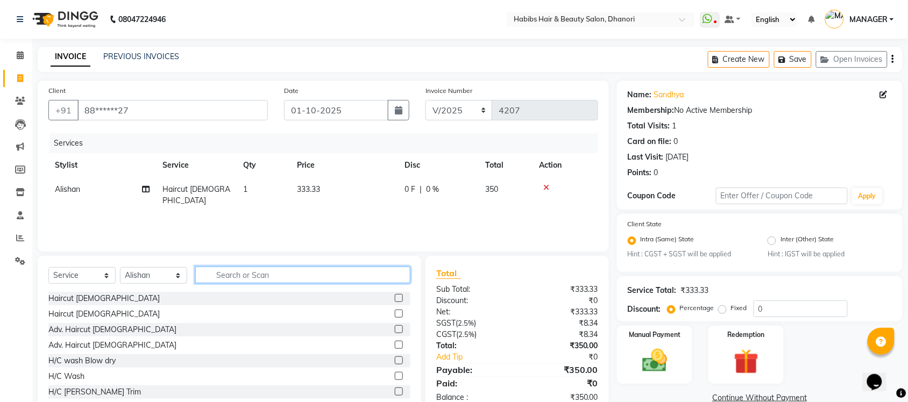
click at [315, 272] on input "text" at bounding box center [302, 275] width 215 height 17
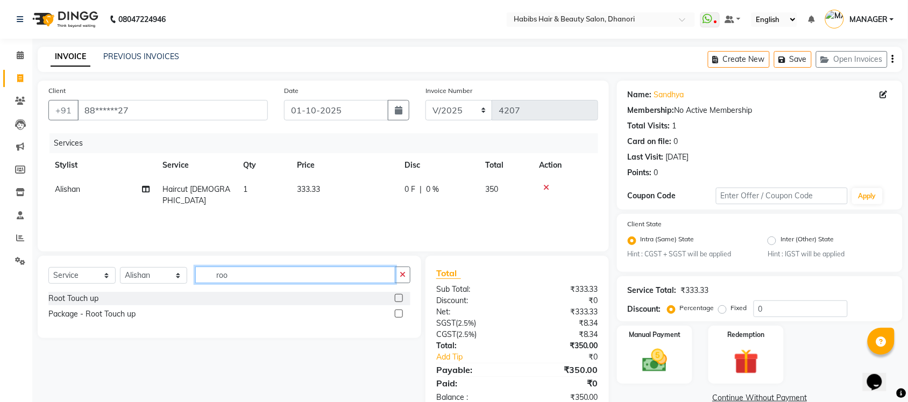
type input "roo"
click at [398, 297] on label at bounding box center [399, 298] width 8 height 8
click at [398, 297] on input "checkbox" at bounding box center [398, 298] width 7 height 7
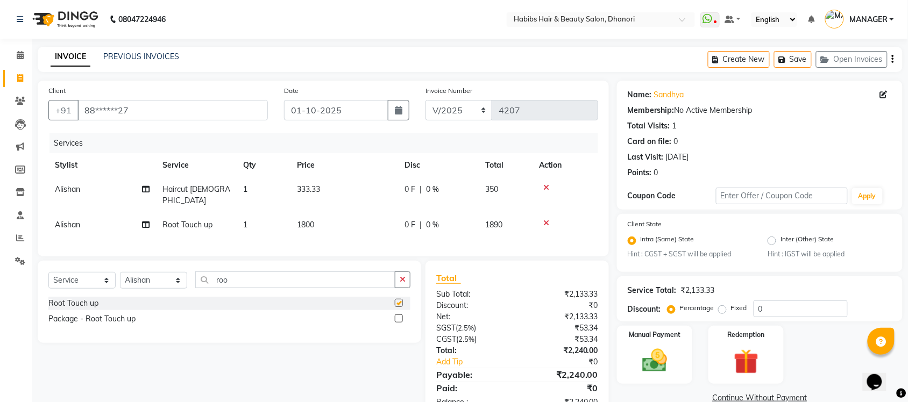
checkbox input "false"
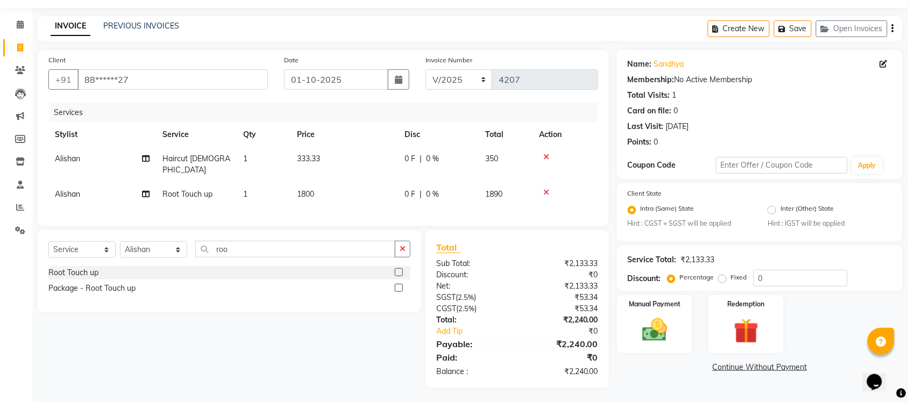
scroll to position [30, 0]
click at [319, 184] on td "1800" at bounding box center [344, 195] width 108 height 24
select select "31280"
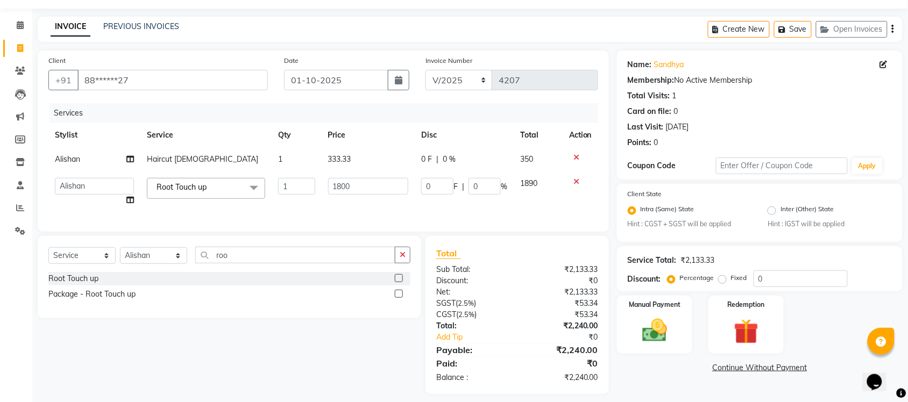
click at [319, 184] on td "1" at bounding box center [297, 192] width 50 height 41
click at [373, 181] on input "1800" at bounding box center [368, 186] width 81 height 17
type input "2000"
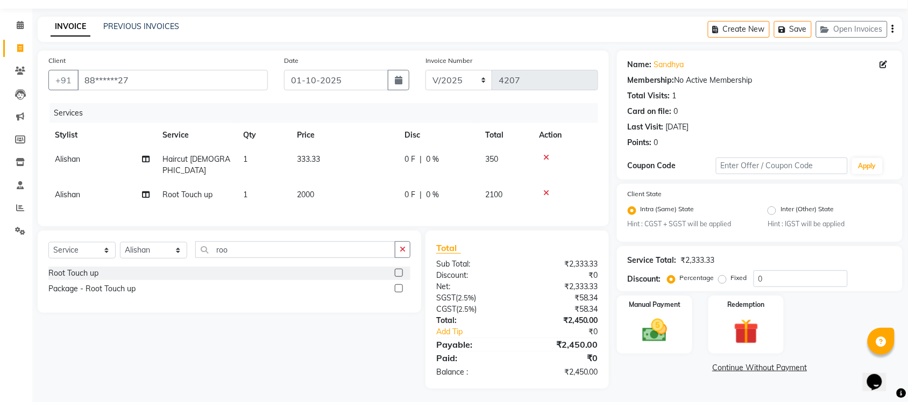
click at [360, 159] on td "333.33" at bounding box center [344, 165] width 108 height 36
select select "31280"
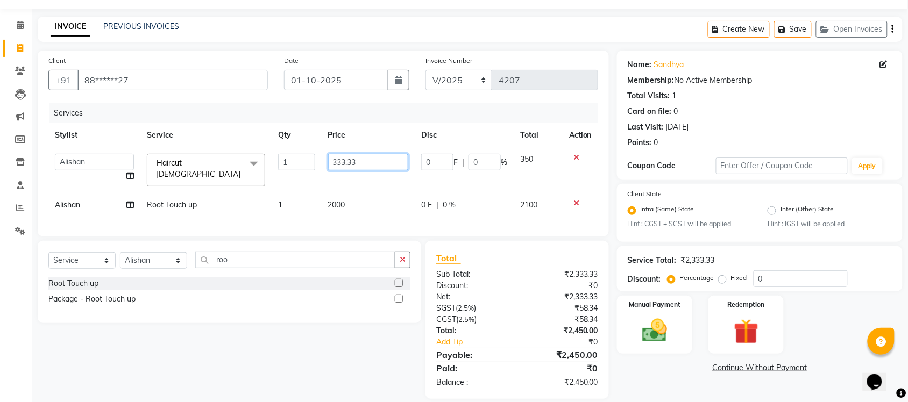
click at [360, 159] on input "333.33" at bounding box center [368, 162] width 81 height 17
type input "190"
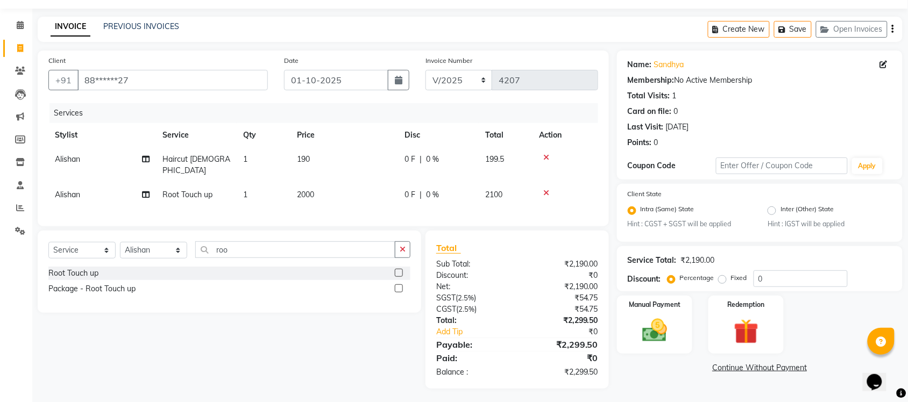
click at [388, 211] on div "Services Stylist Service Qty Price Disc Total Action Alishan Haircut [DEMOGRAPH…" at bounding box center [323, 159] width 550 height 112
click at [315, 161] on td "190" at bounding box center [344, 165] width 108 height 36
select select "31280"
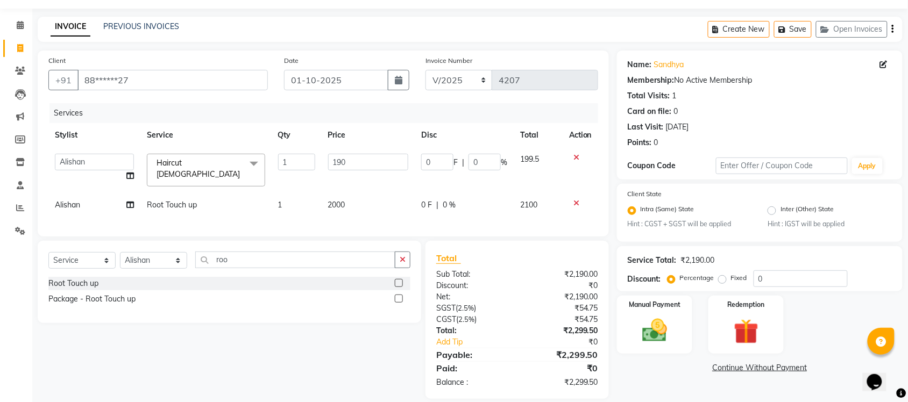
click at [315, 161] on input "1" at bounding box center [296, 162] width 37 height 17
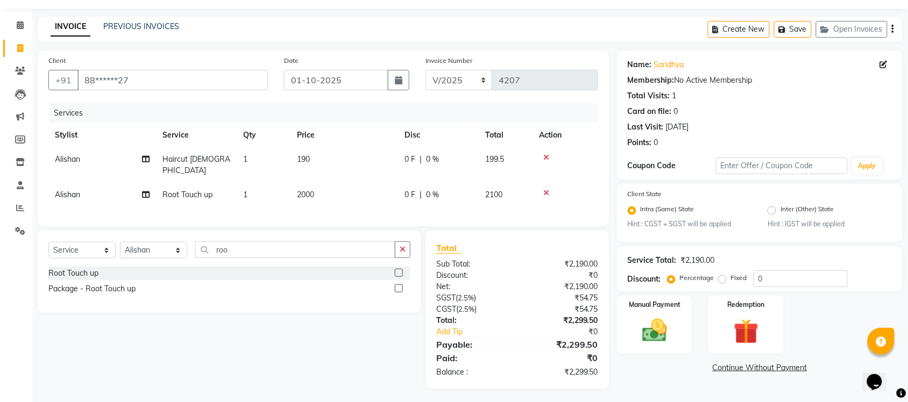
click at [362, 161] on td "190" at bounding box center [344, 165] width 108 height 36
select select "31280"
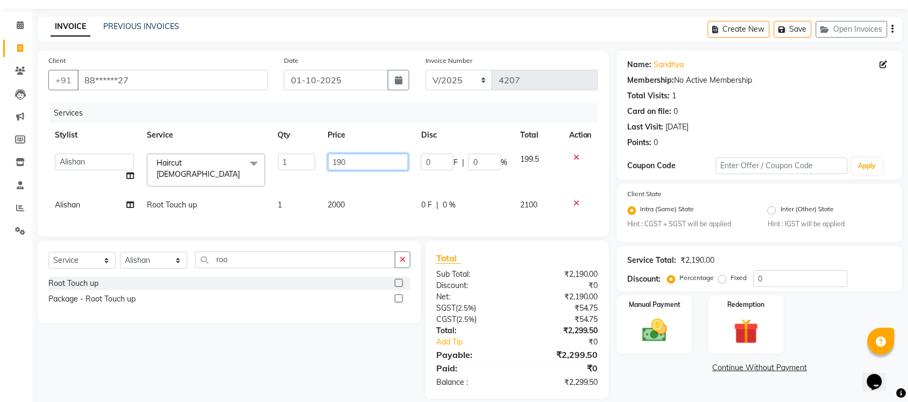
click at [362, 161] on input "190" at bounding box center [368, 162] width 81 height 17
type input "95.23"
click at [356, 212] on div "Services Stylist Service Qty Price Disc Total Action Admin [PERSON_NAME] [PERSO…" at bounding box center [323, 164] width 550 height 123
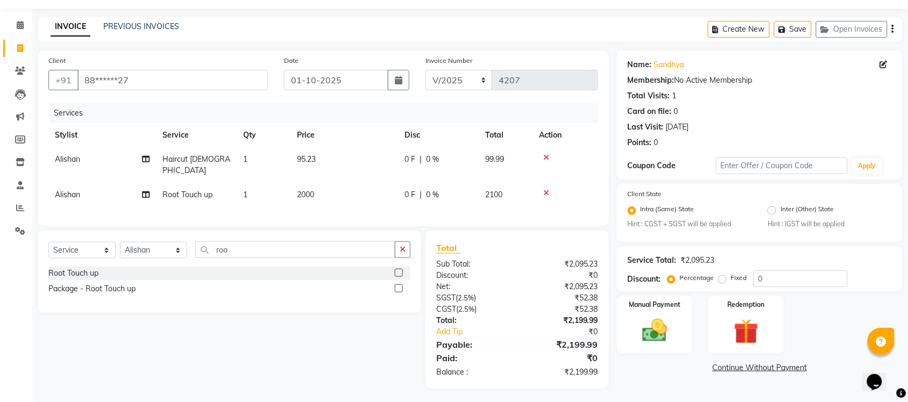
scroll to position [31, 0]
click at [682, 343] on div "Manual Payment" at bounding box center [654, 324] width 79 height 60
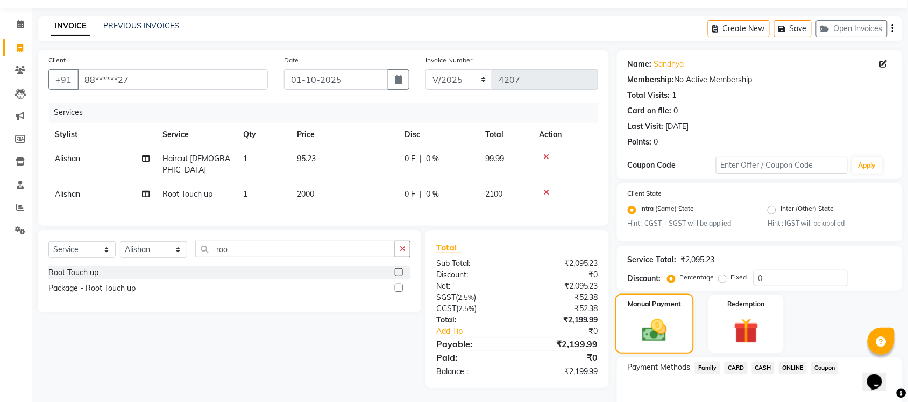
scroll to position [87, 0]
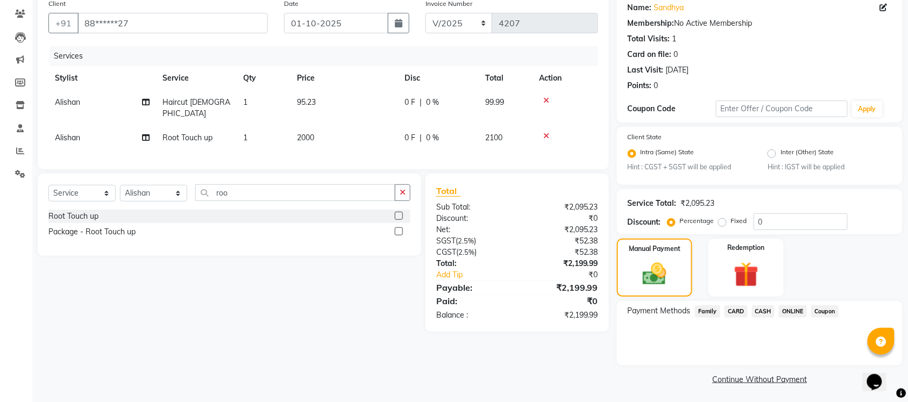
click at [803, 310] on span "ONLINE" at bounding box center [793, 312] width 28 height 12
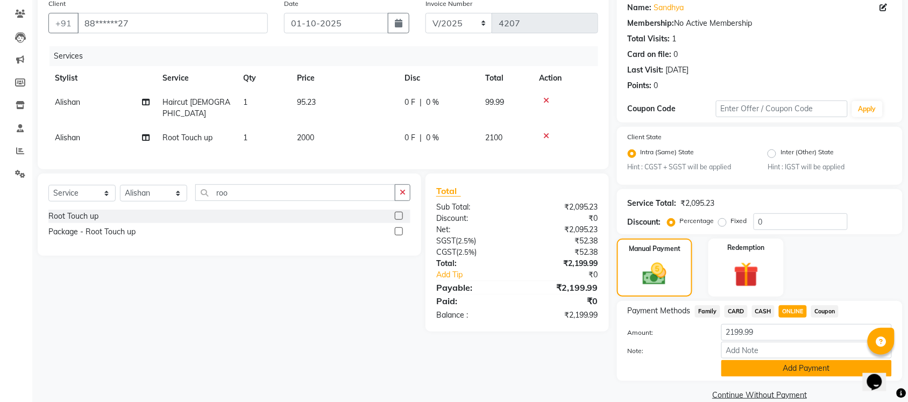
click at [799, 364] on button "Add Payment" at bounding box center [806, 368] width 171 height 17
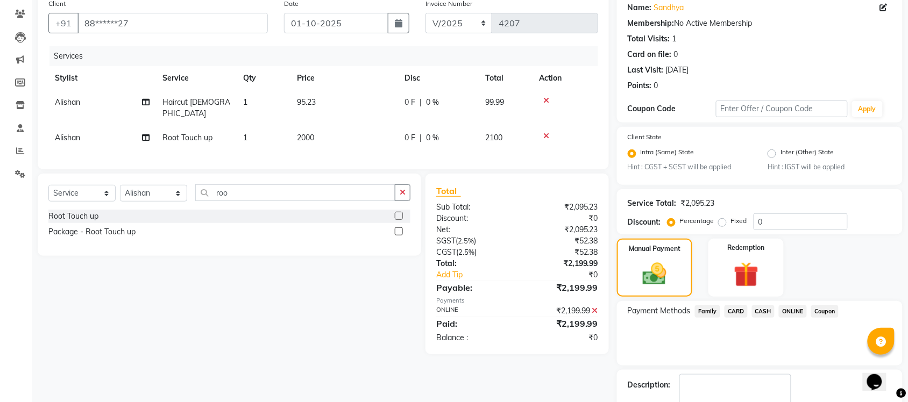
scroll to position [148, 0]
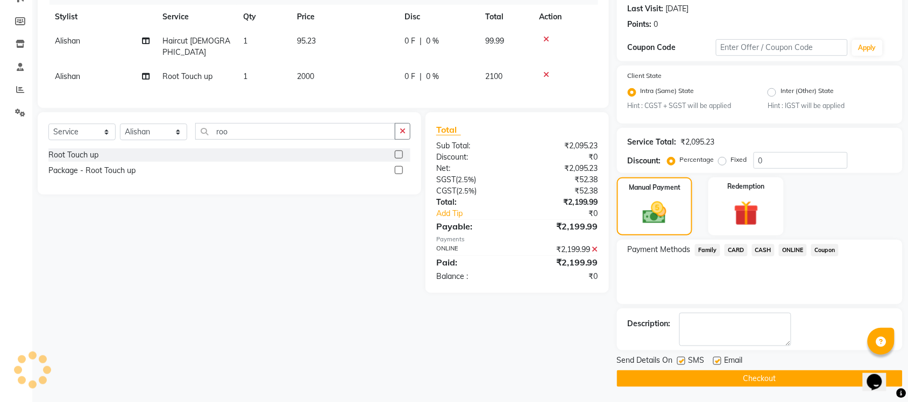
click at [786, 382] on button "Checkout" at bounding box center [760, 379] width 286 height 17
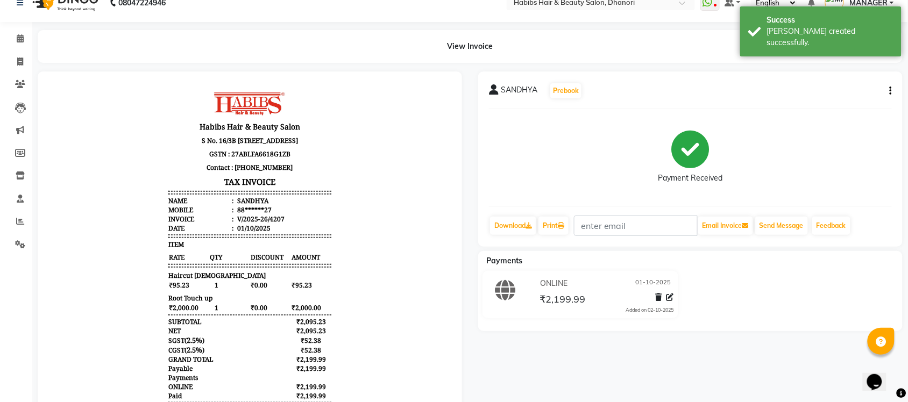
scroll to position [17, 0]
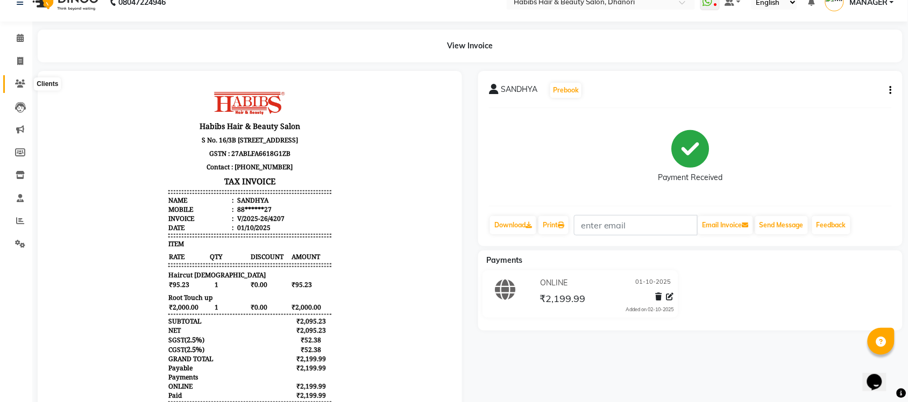
click at [25, 87] on span at bounding box center [20, 84] width 19 height 12
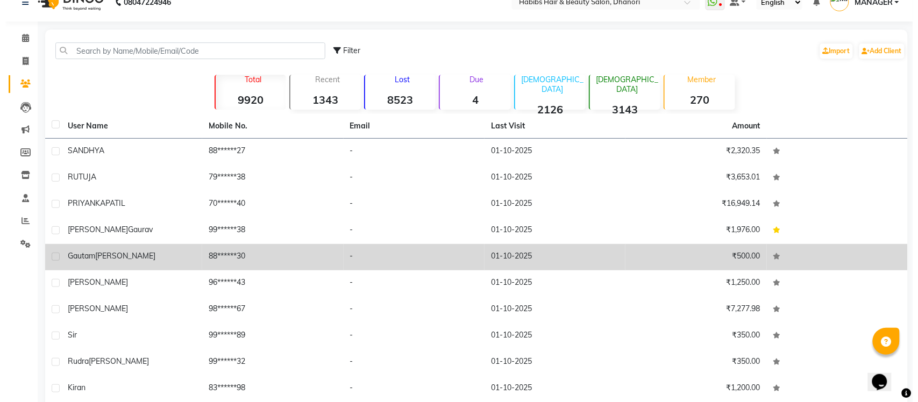
scroll to position [63, 0]
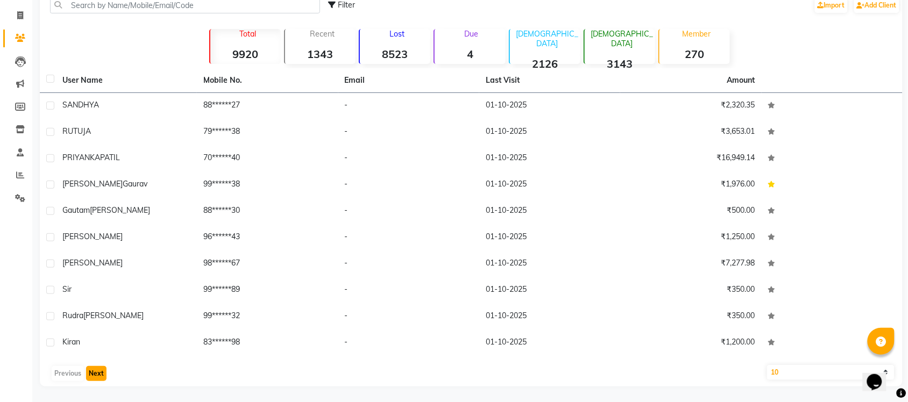
click at [89, 372] on button "Next" at bounding box center [96, 373] width 20 height 15
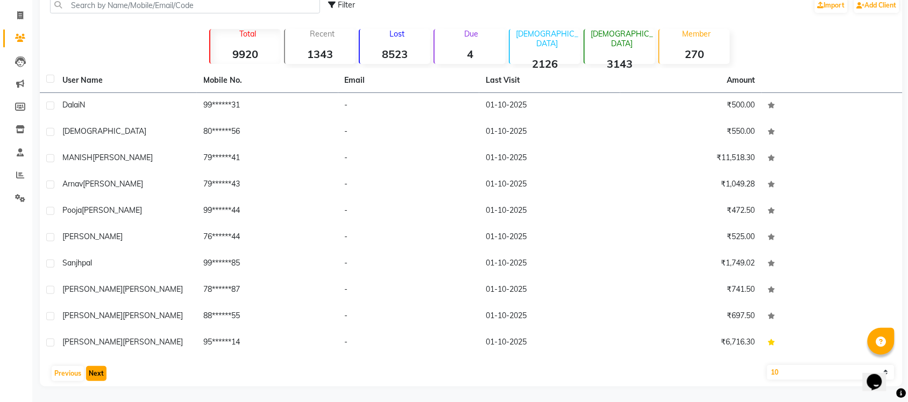
click at [97, 375] on button "Next" at bounding box center [96, 373] width 20 height 15
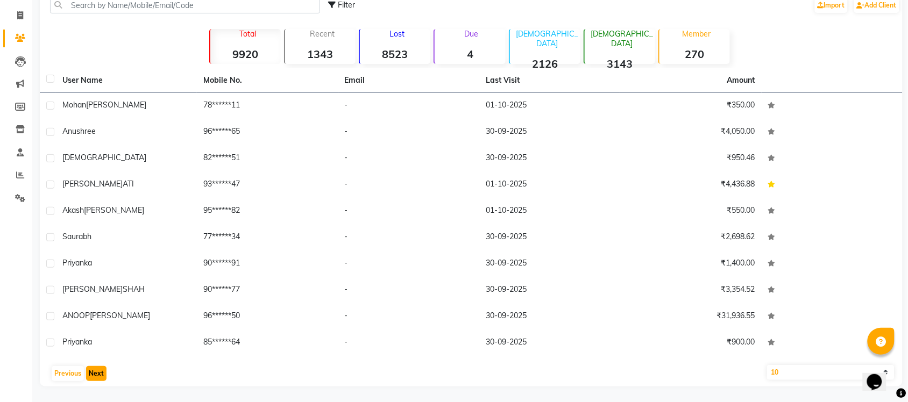
click at [97, 375] on button "Next" at bounding box center [96, 373] width 20 height 15
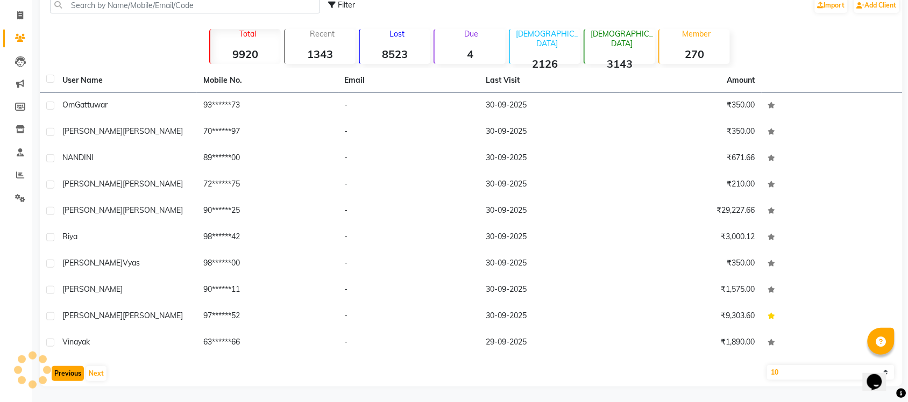
click at [74, 375] on button "Previous" at bounding box center [68, 373] width 32 height 15
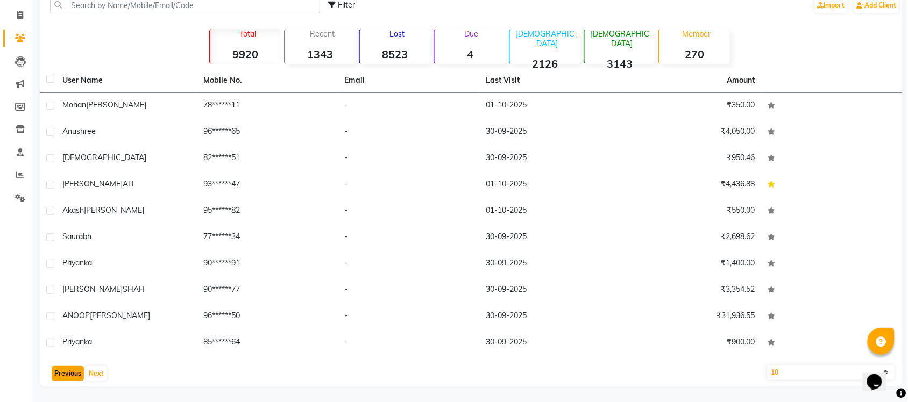
click at [74, 375] on button "Previous" at bounding box center [68, 373] width 32 height 15
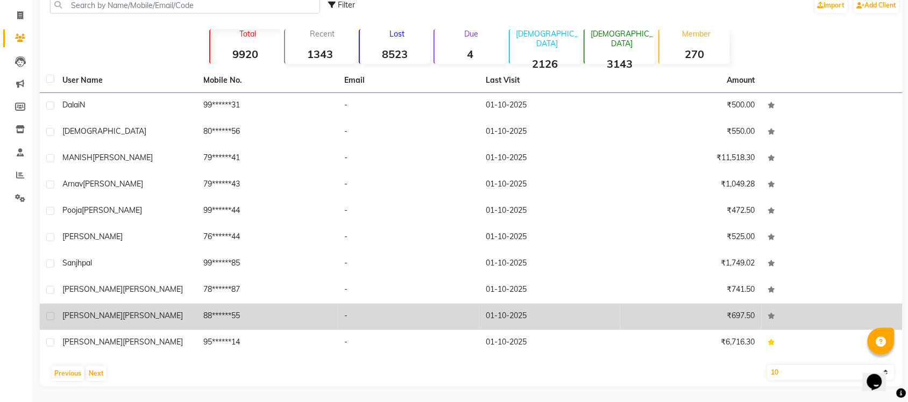
click at [162, 318] on div "[PERSON_NAME]" at bounding box center [126, 315] width 128 height 11
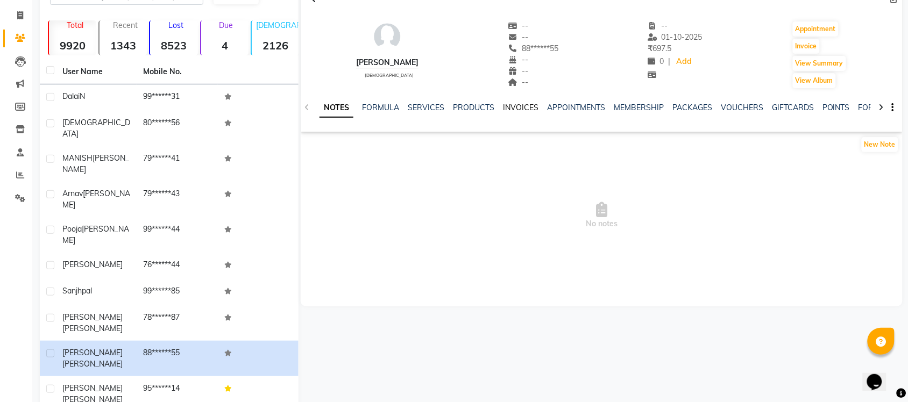
click at [525, 105] on link "INVOICES" at bounding box center [521, 108] width 36 height 10
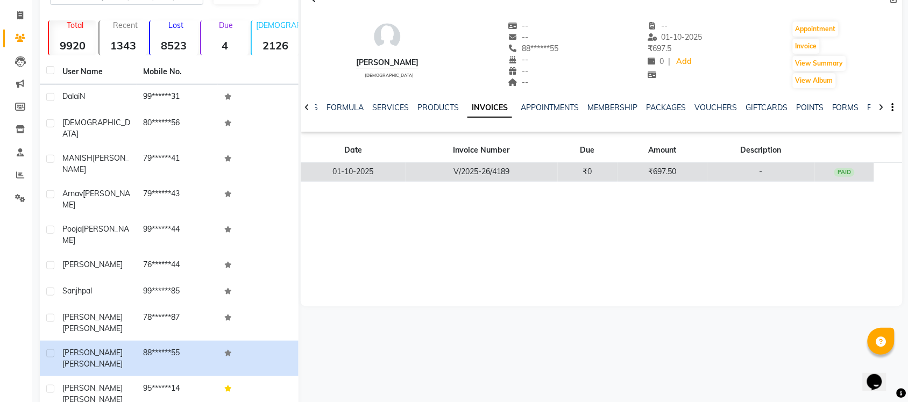
click at [528, 166] on td "V/2025-26/4189" at bounding box center [482, 172] width 152 height 19
